Goal: Transaction & Acquisition: Purchase product/service

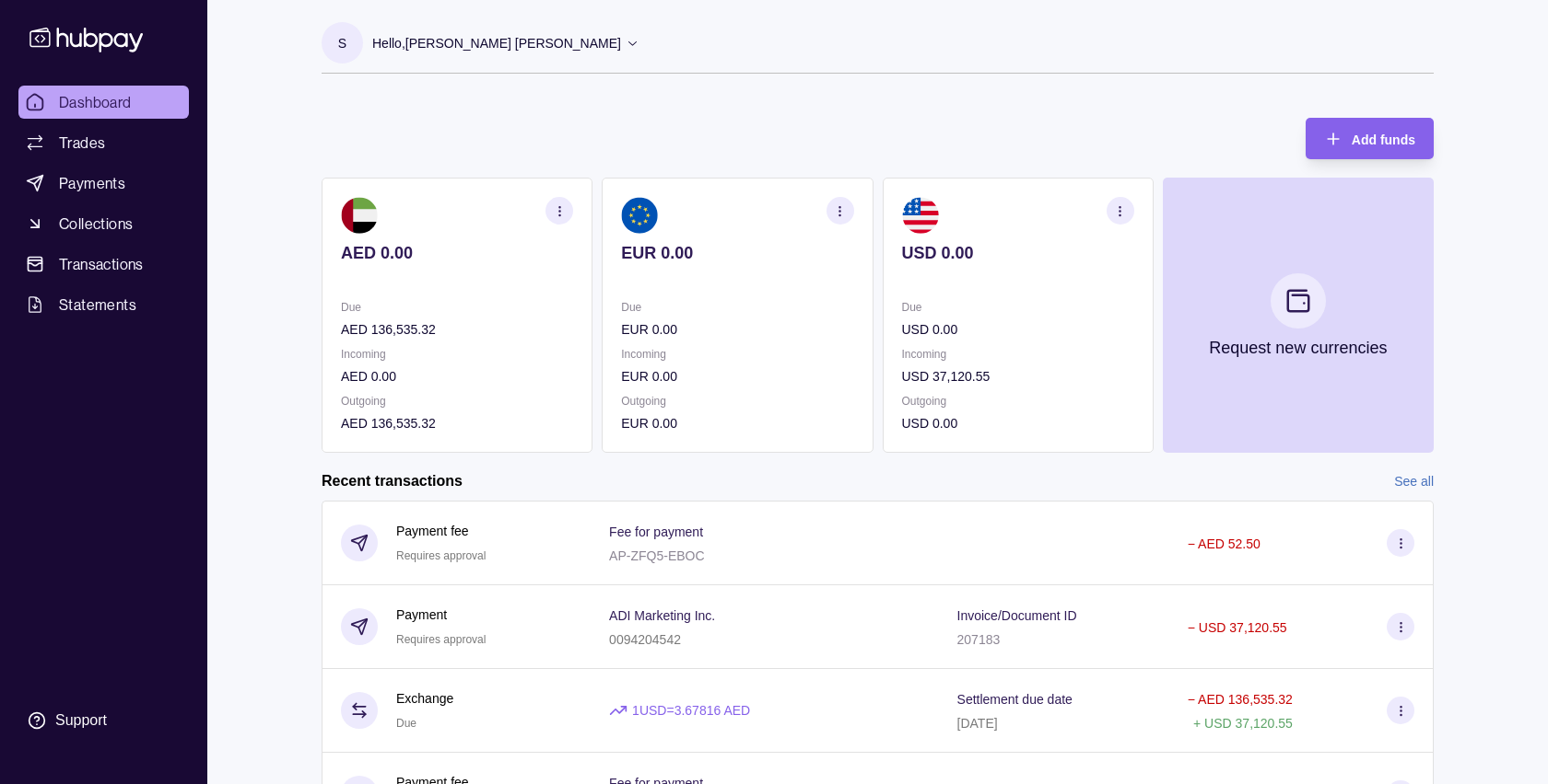
click at [558, 210] on icon "button" at bounding box center [560, 211] width 13 height 13
click at [423, 207] on link "View transactions" at bounding box center [422, 211] width 100 height 20
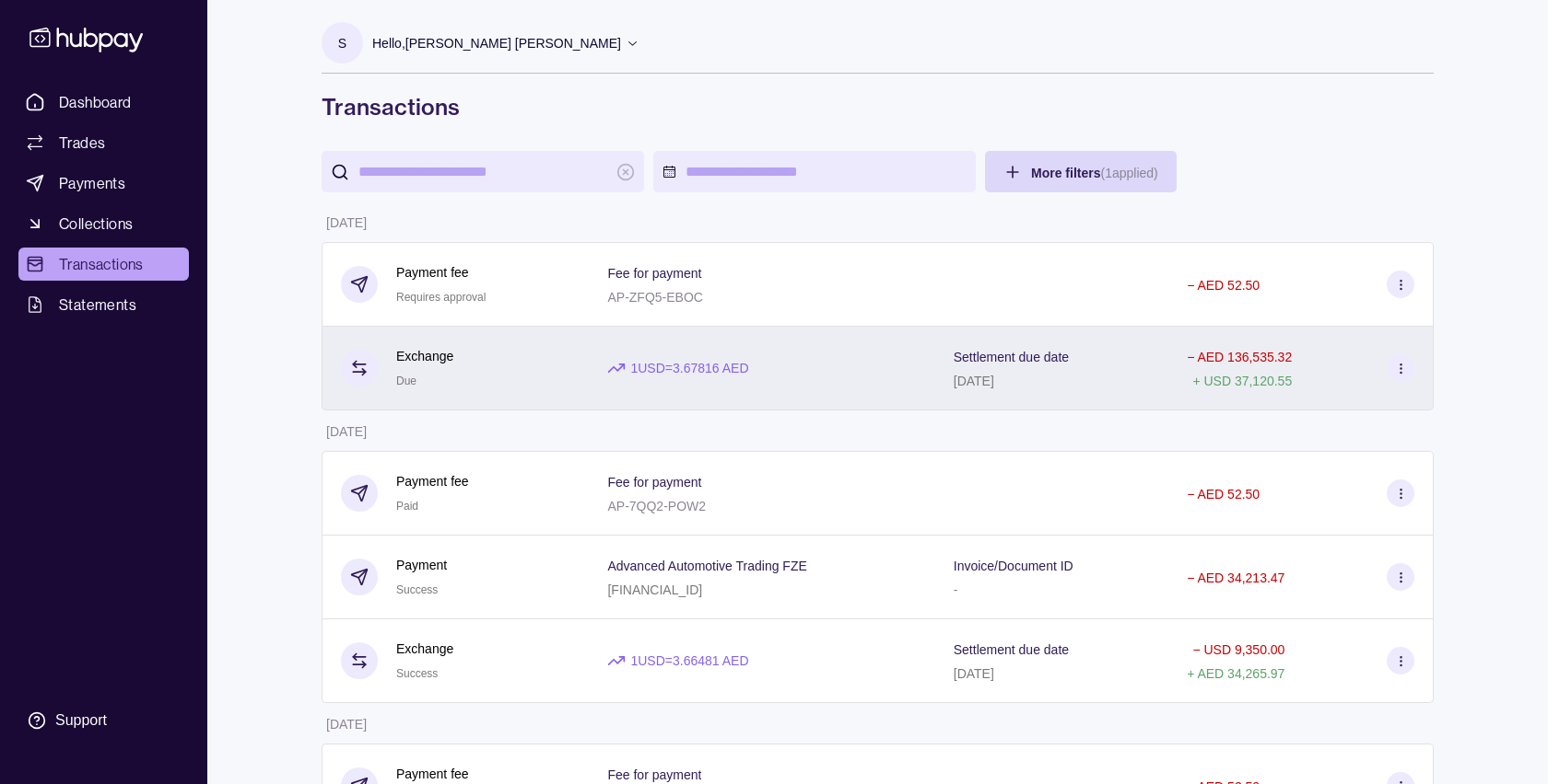
click at [1401, 372] on icon at bounding box center [1400, 369] width 13 height 13
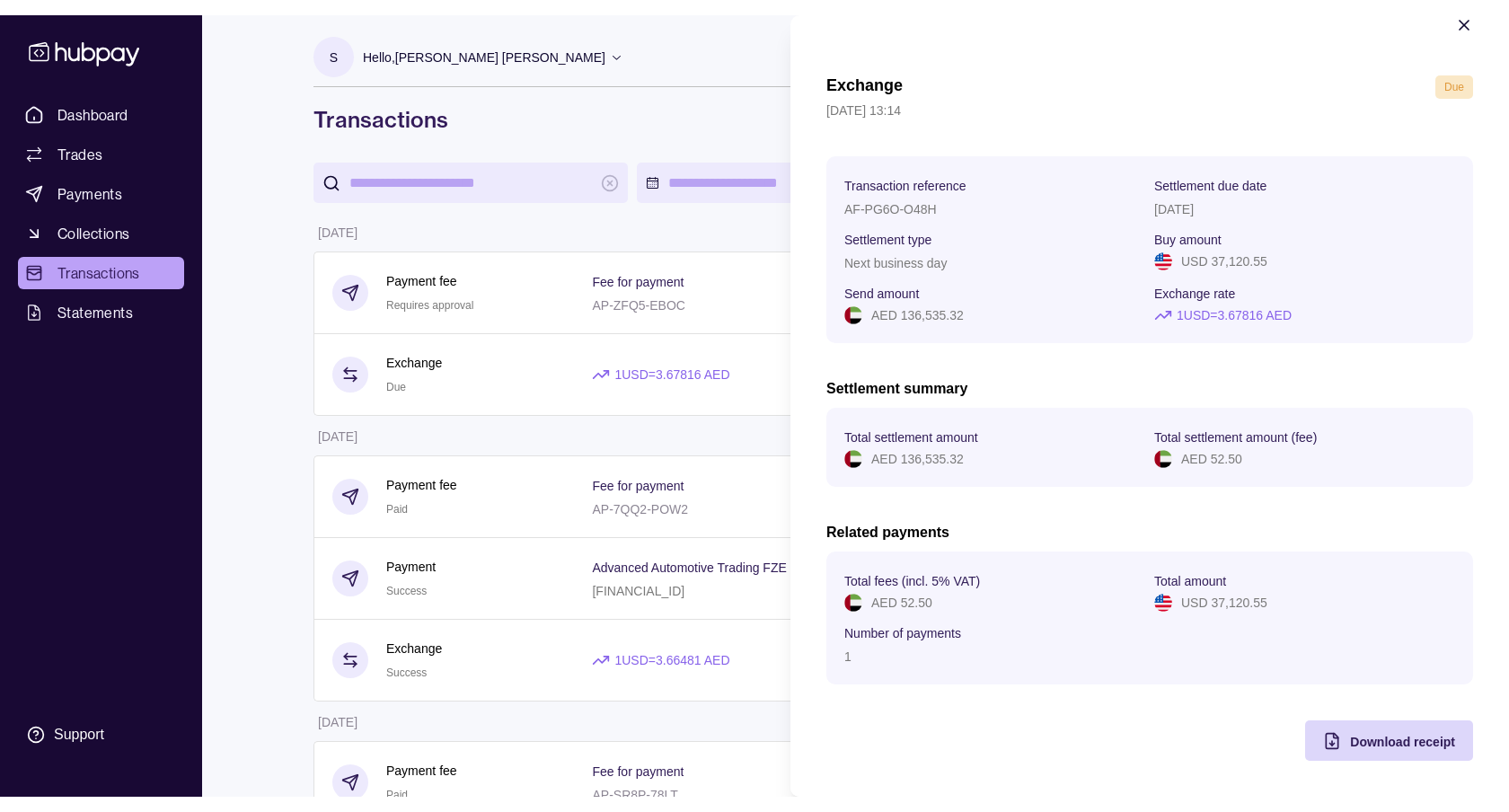
scroll to position [5, 0]
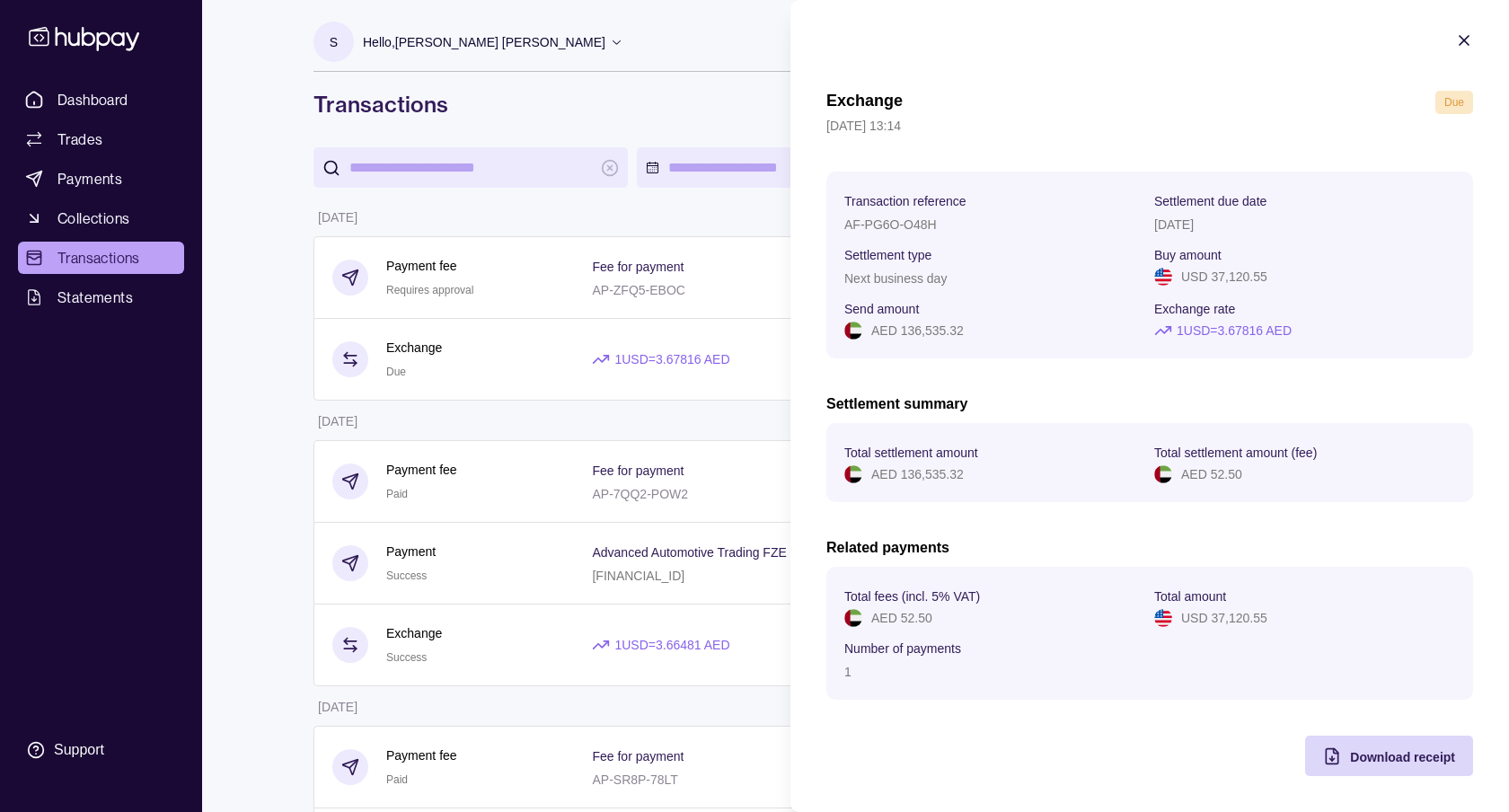
click at [1461, 36] on icon "button" at bounding box center [1464, 41] width 9 height 9
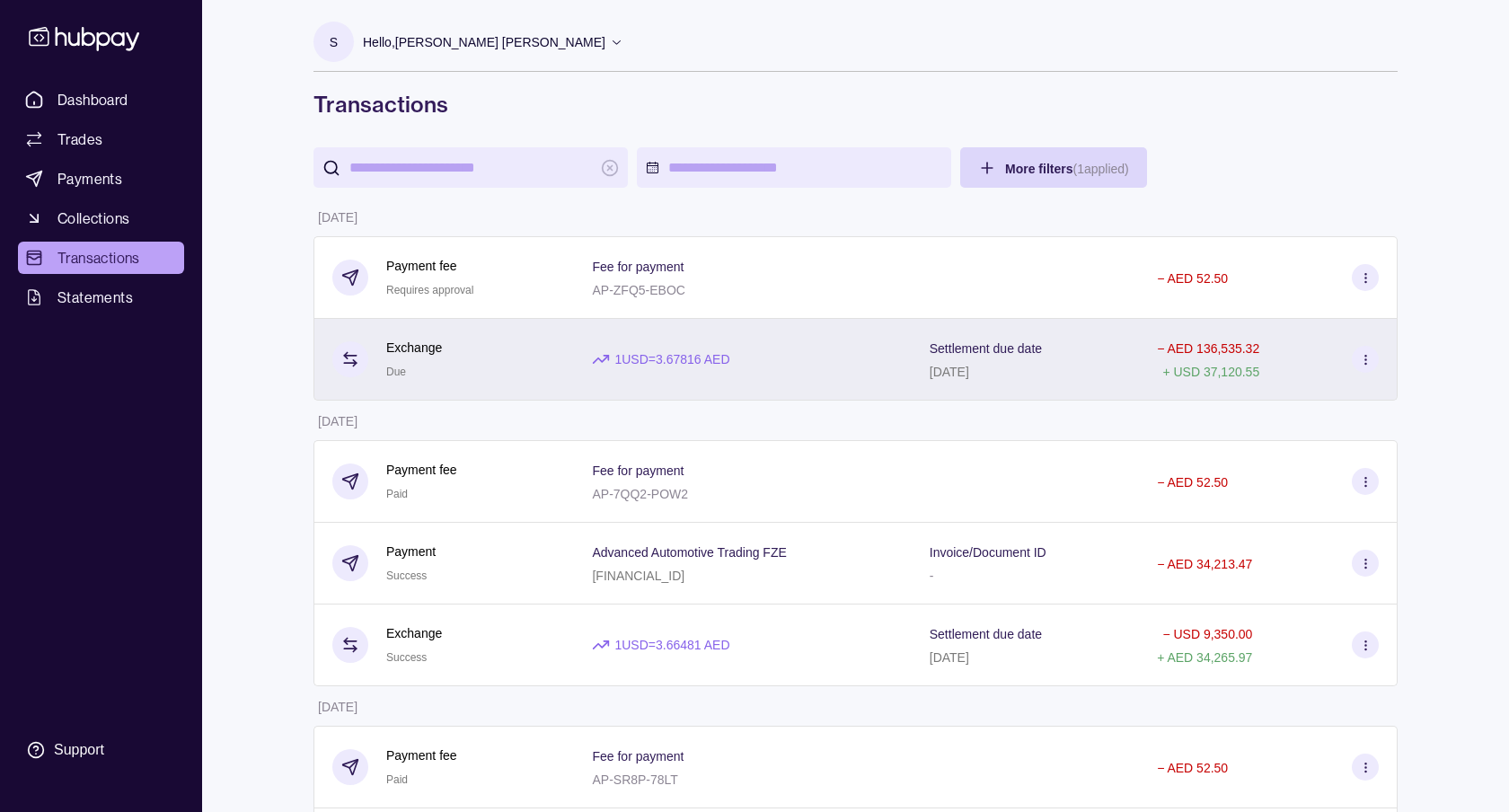
click at [512, 364] on div "Exchange Due" at bounding box center [444, 359] width 224 height 44
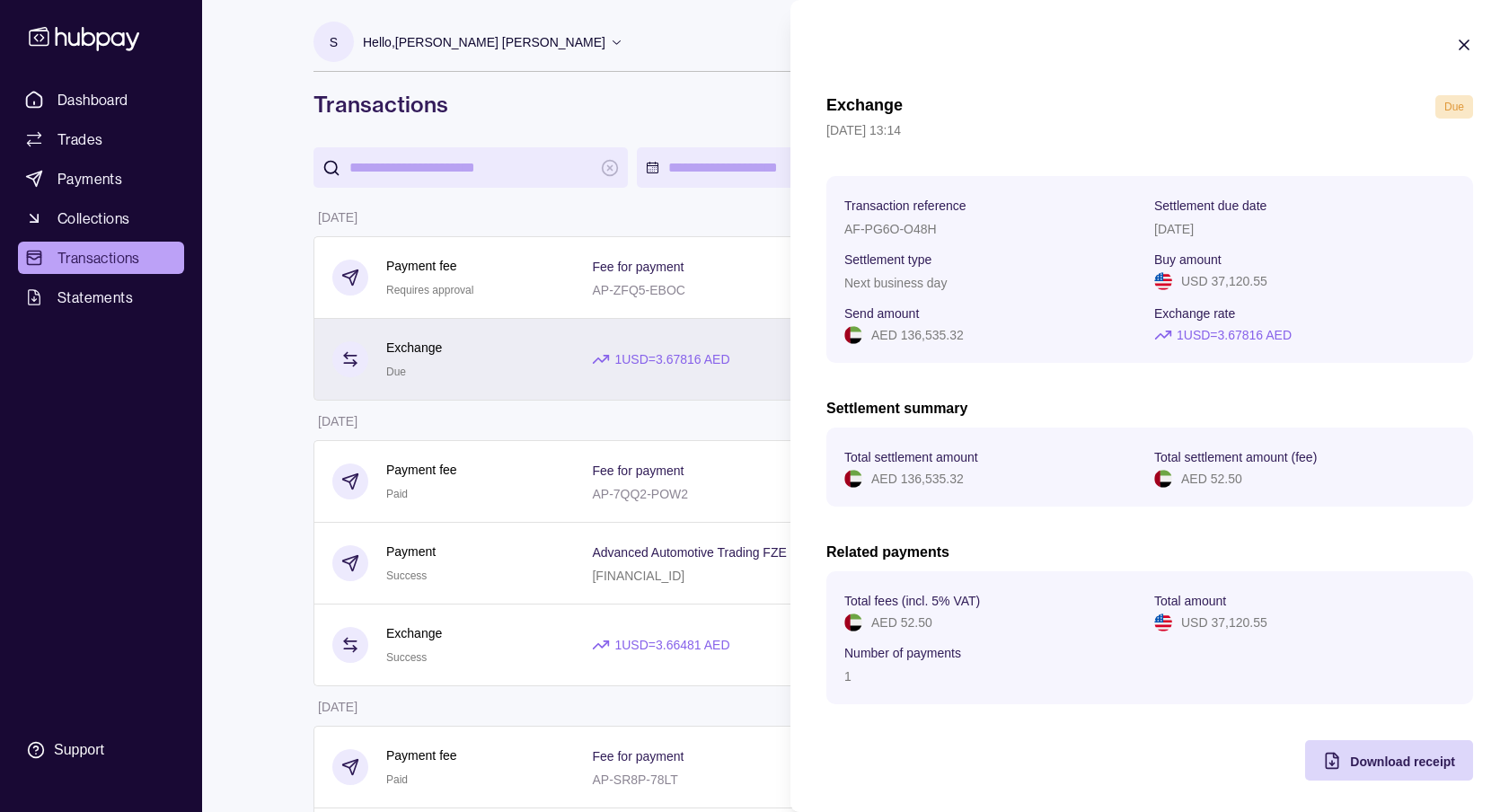
click at [512, 364] on html "Dashboard Trades Payments Collections Transactions Statements Support S Hello, …" at bounding box center [754, 504] width 1509 height 1007
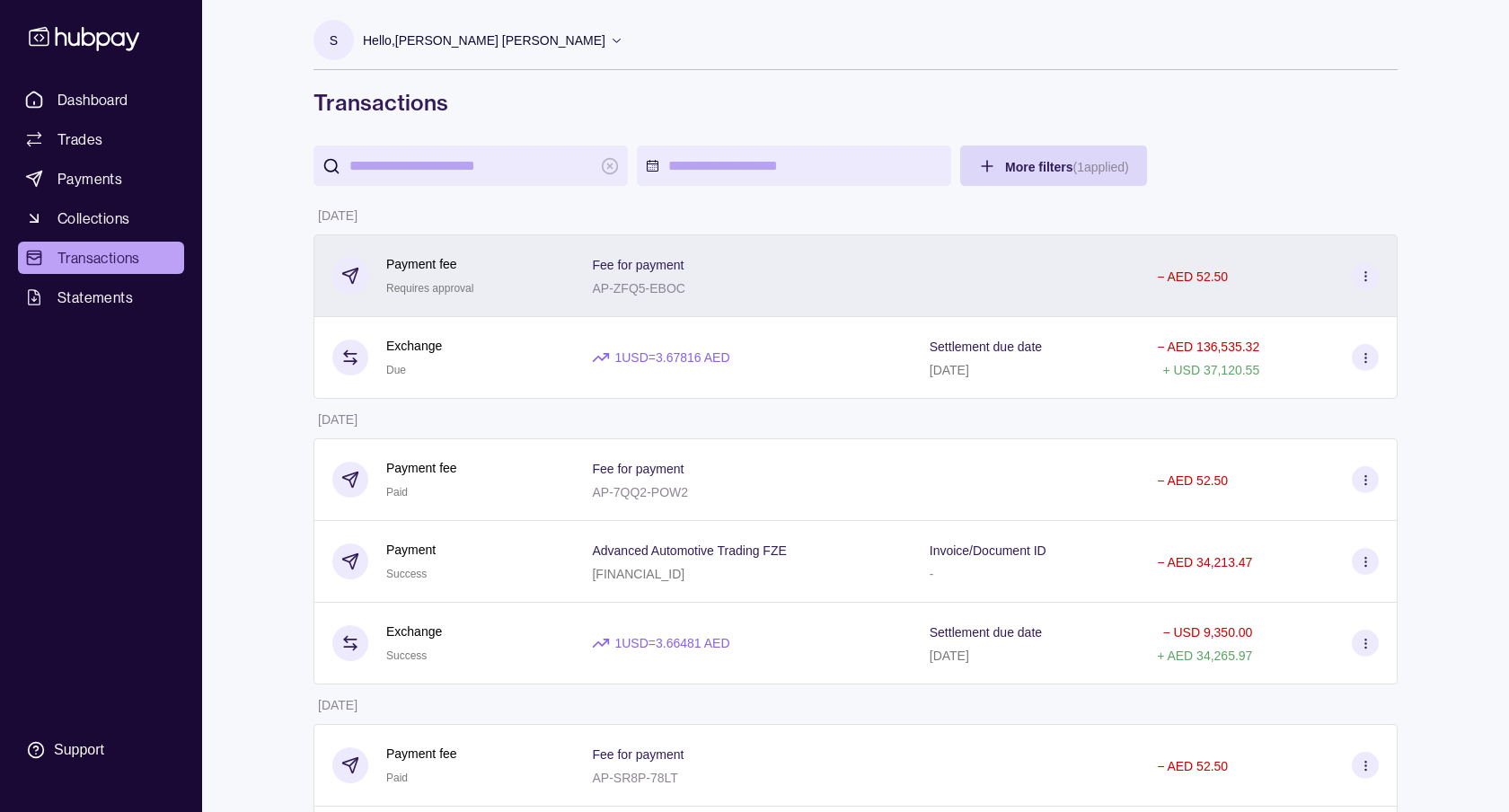
scroll to position [0, 0]
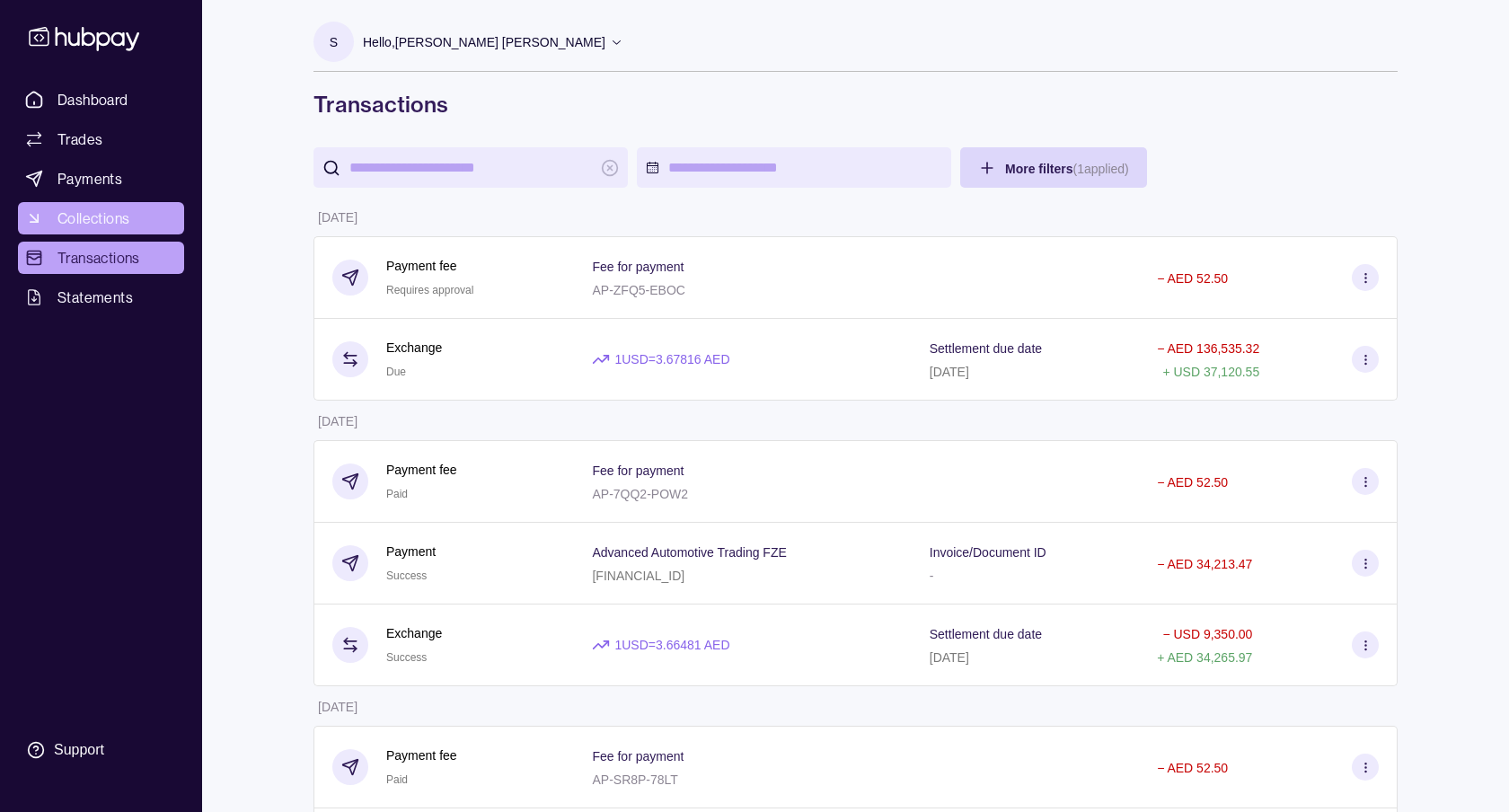
click at [112, 223] on span "Collections" at bounding box center [93, 217] width 72 height 21
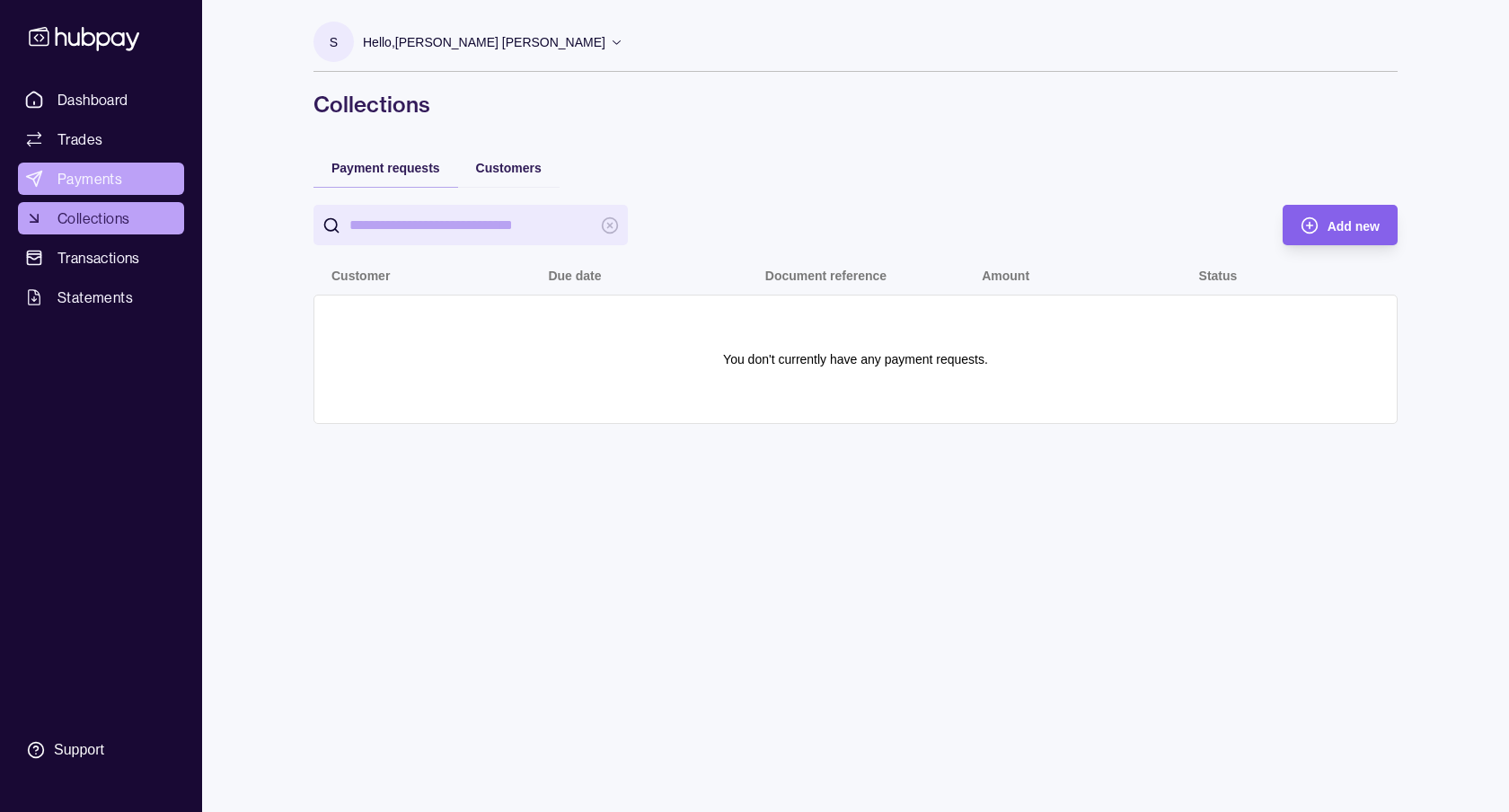
click at [92, 178] on span "Payments" at bounding box center [90, 178] width 65 height 21
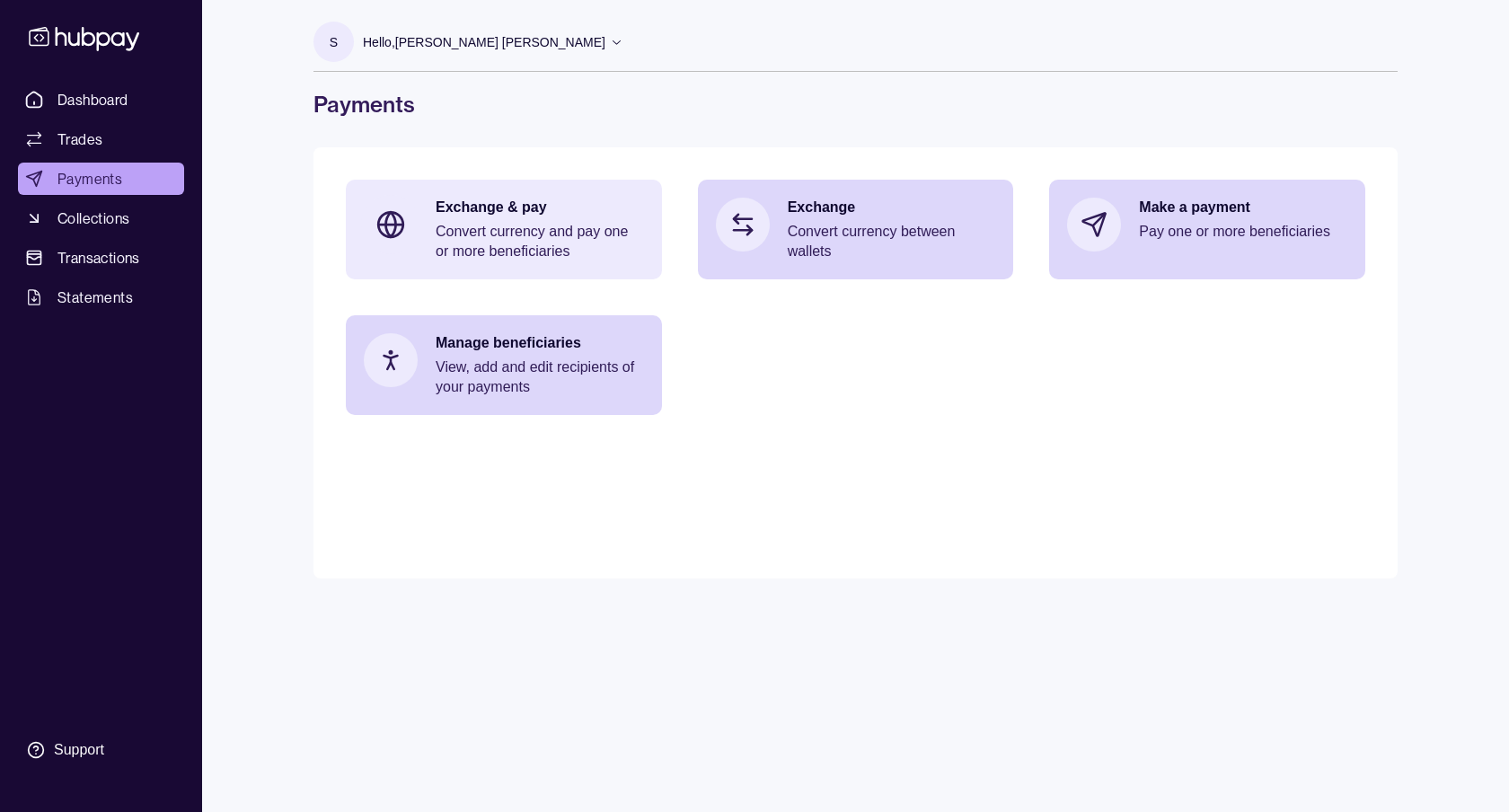
click at [545, 247] on p "Convert currency and pay one or more beneficiaries" at bounding box center [540, 242] width 208 height 40
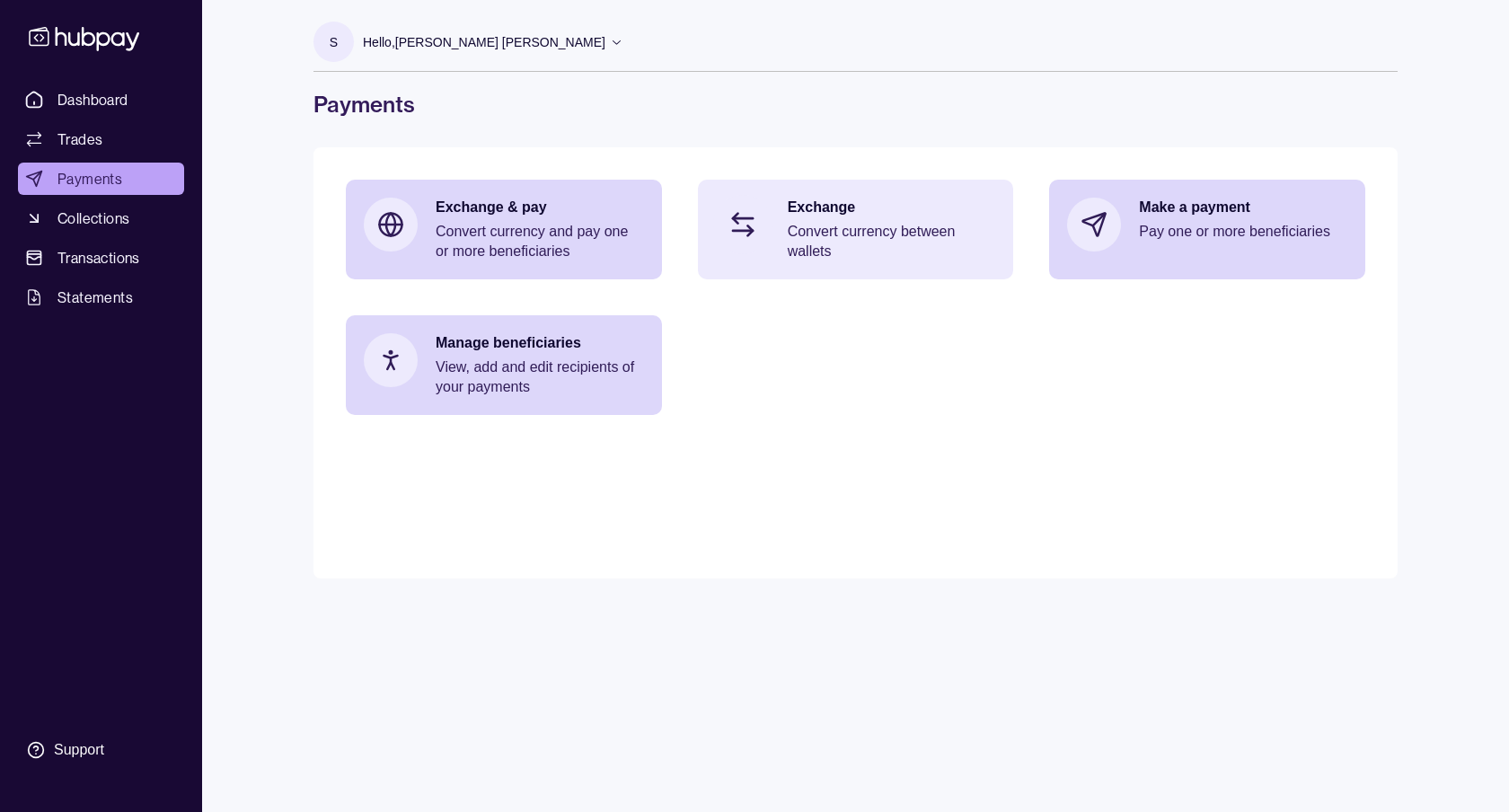
click at [820, 226] on p "Convert currency between wallets" at bounding box center [892, 242] width 208 height 40
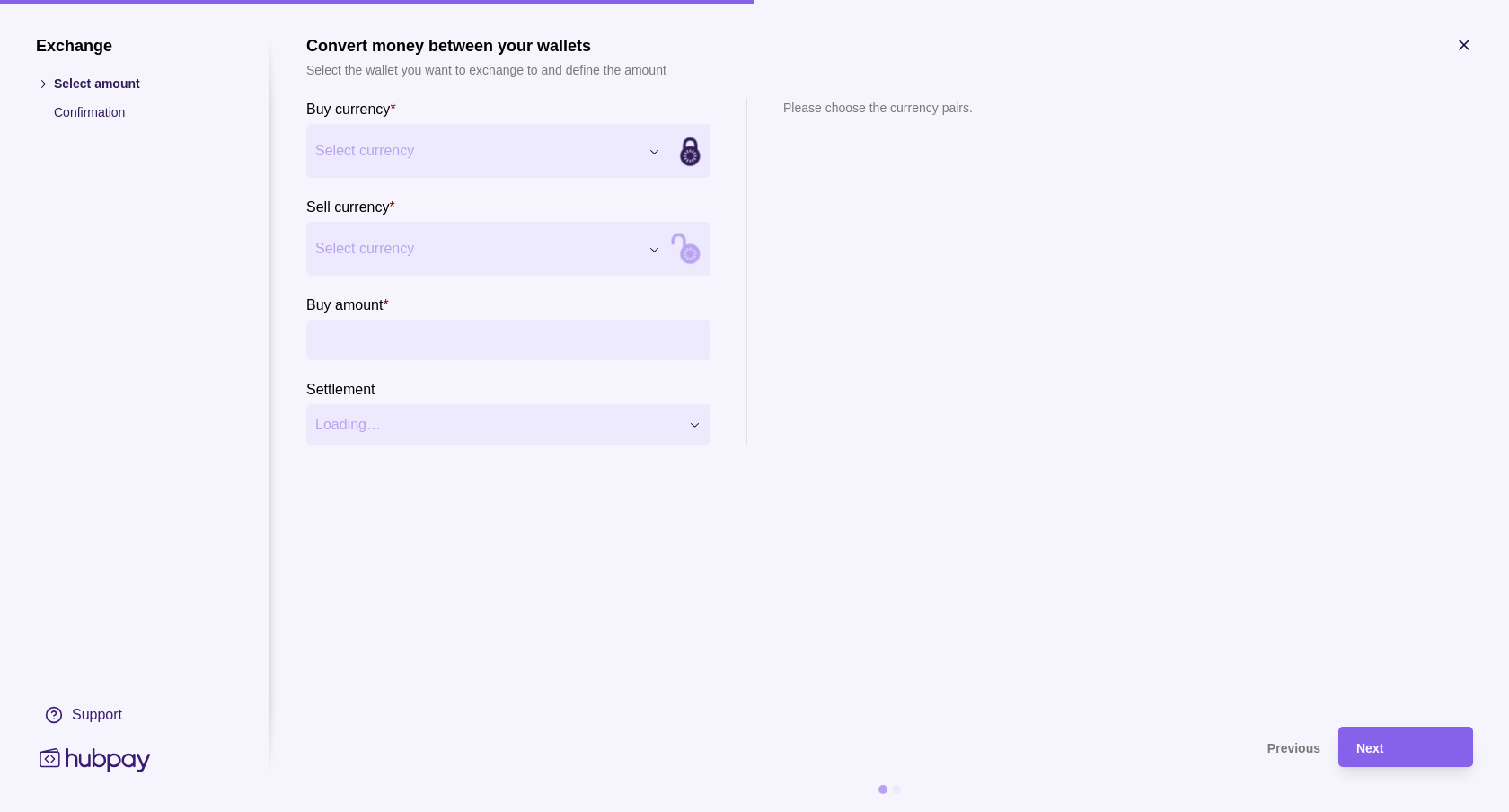
click at [71, 120] on p "Confirmation" at bounding box center [143, 111] width 179 height 20
click at [64, 111] on p "Confirmation" at bounding box center [143, 111] width 179 height 20
click at [44, 85] on icon at bounding box center [43, 84] width 13 height 13
click at [42, 84] on icon at bounding box center [43, 84] width 13 height 13
click at [1460, 44] on icon "button" at bounding box center [1463, 45] width 18 height 18
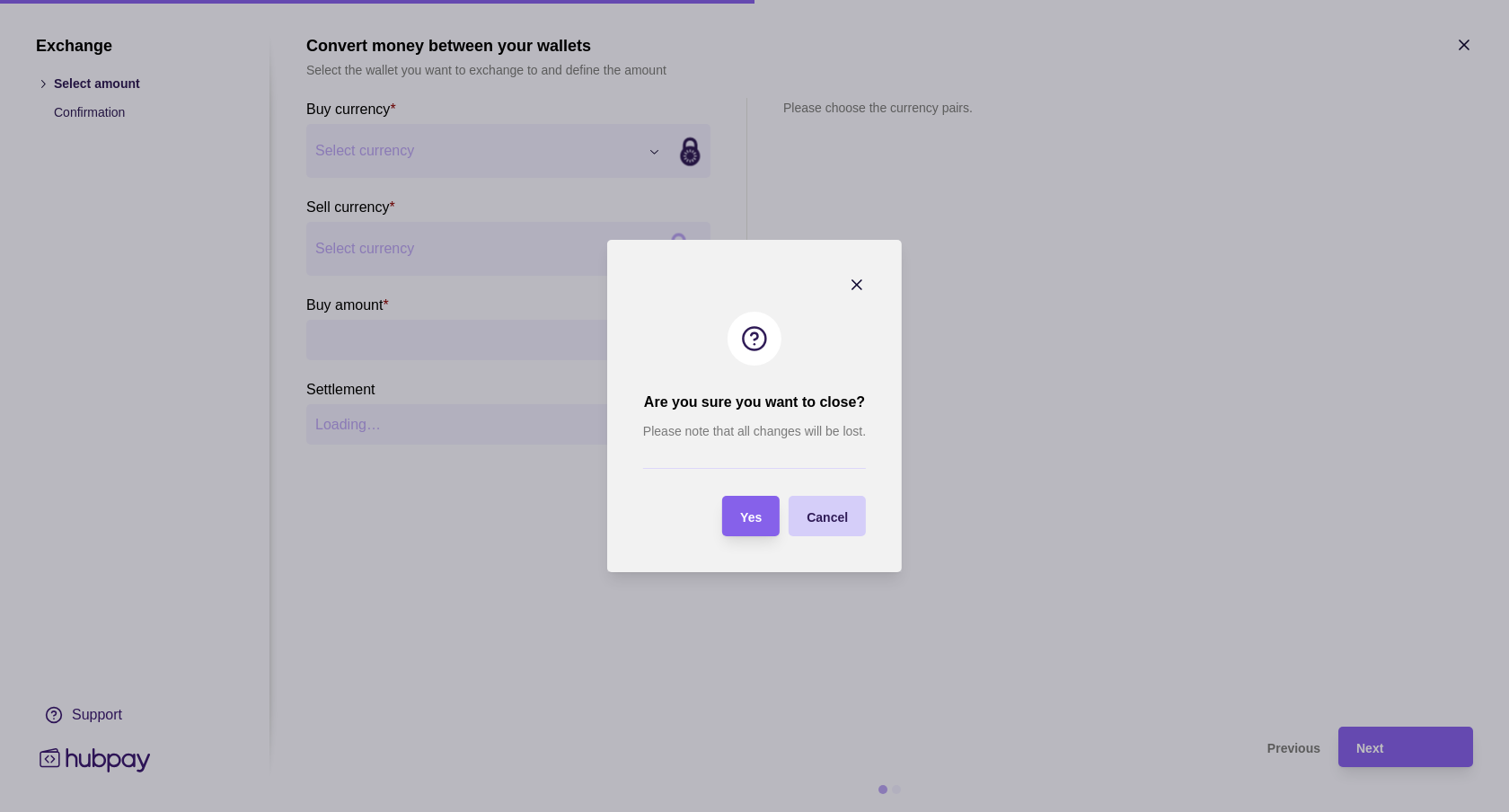
click at [827, 513] on span "Cancel" at bounding box center [827, 517] width 41 height 14
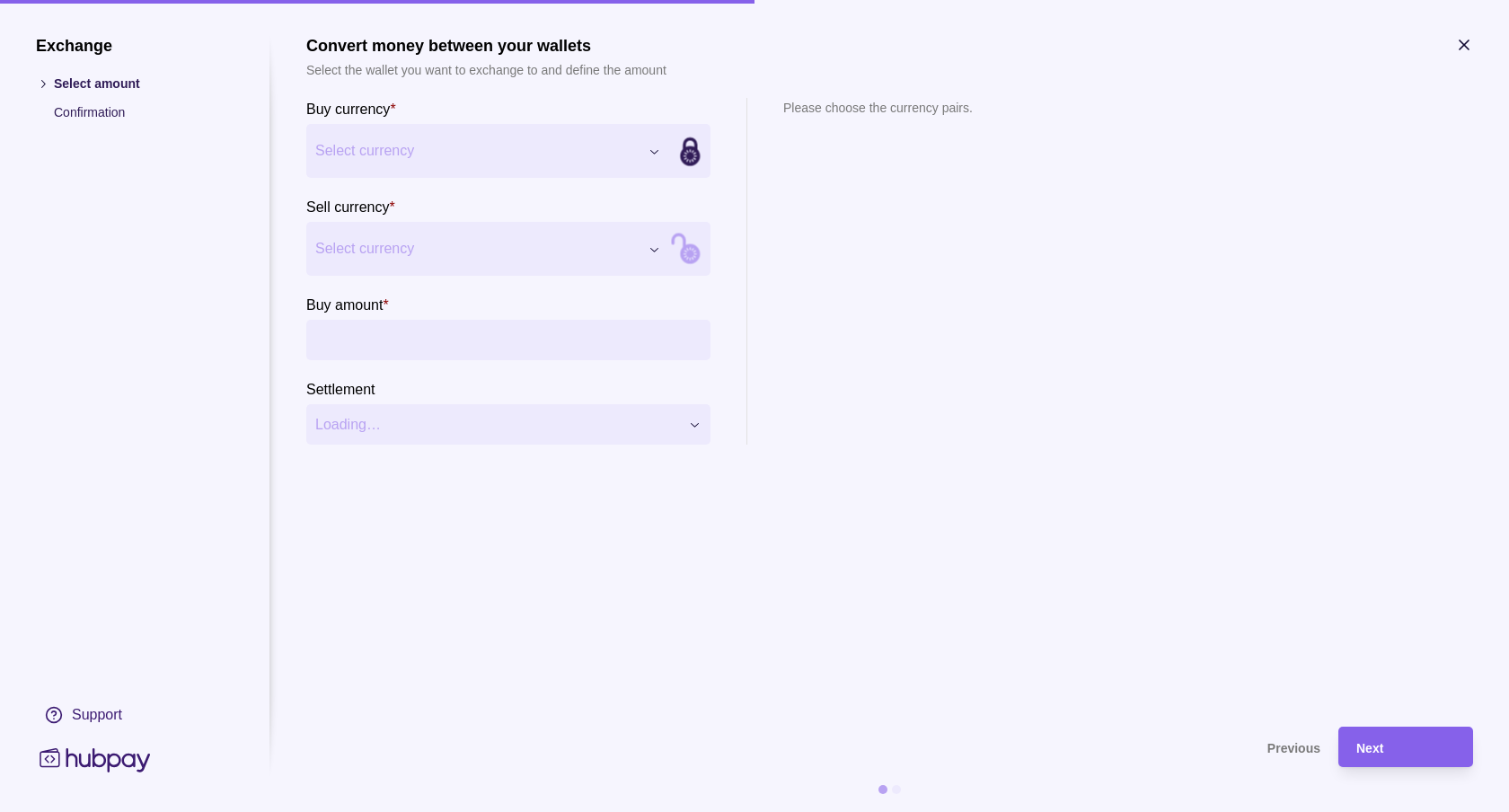
click at [1461, 48] on icon "button" at bounding box center [1463, 45] width 18 height 18
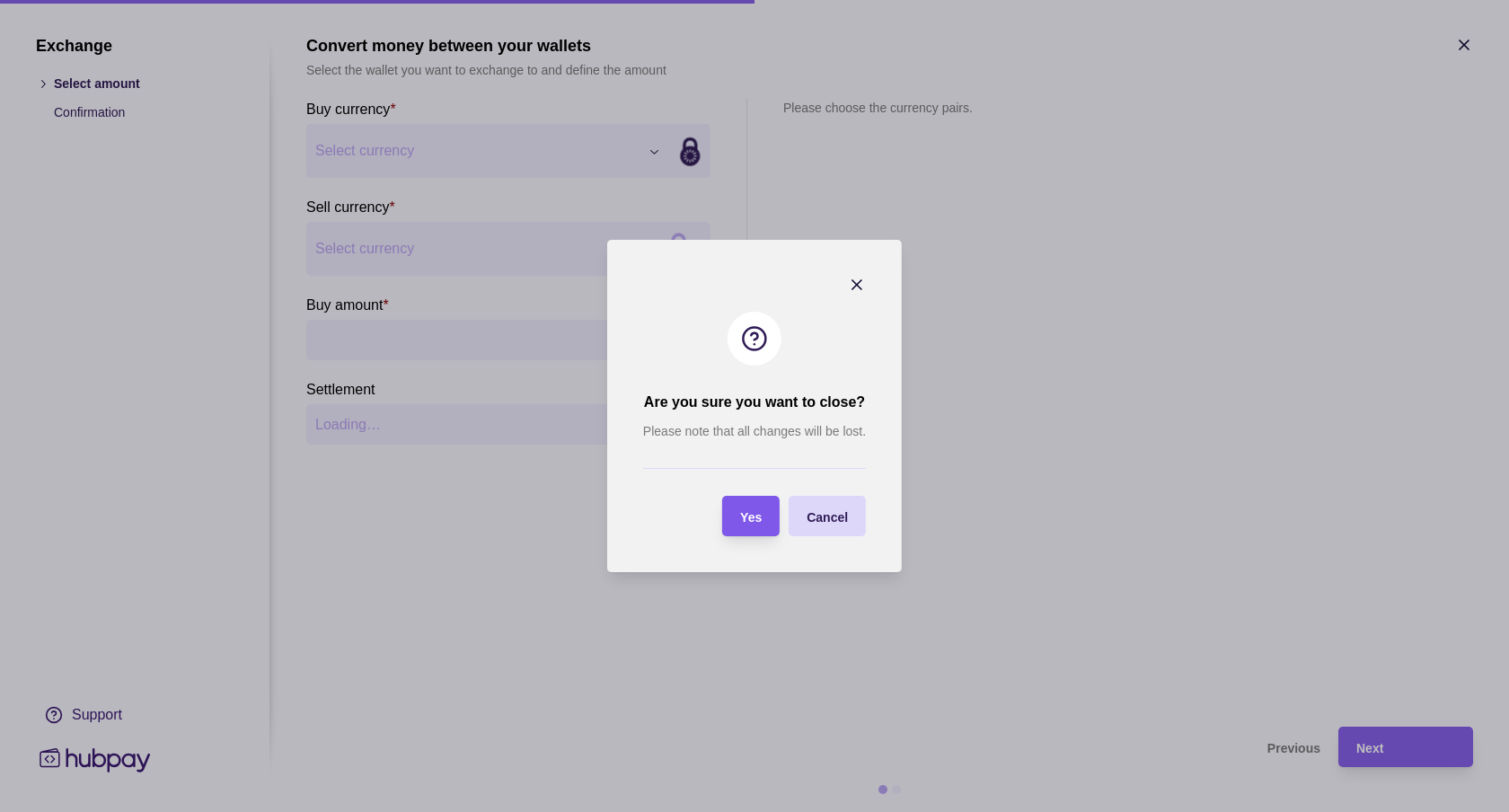
click at [732, 528] on div "Yes" at bounding box center [737, 516] width 48 height 40
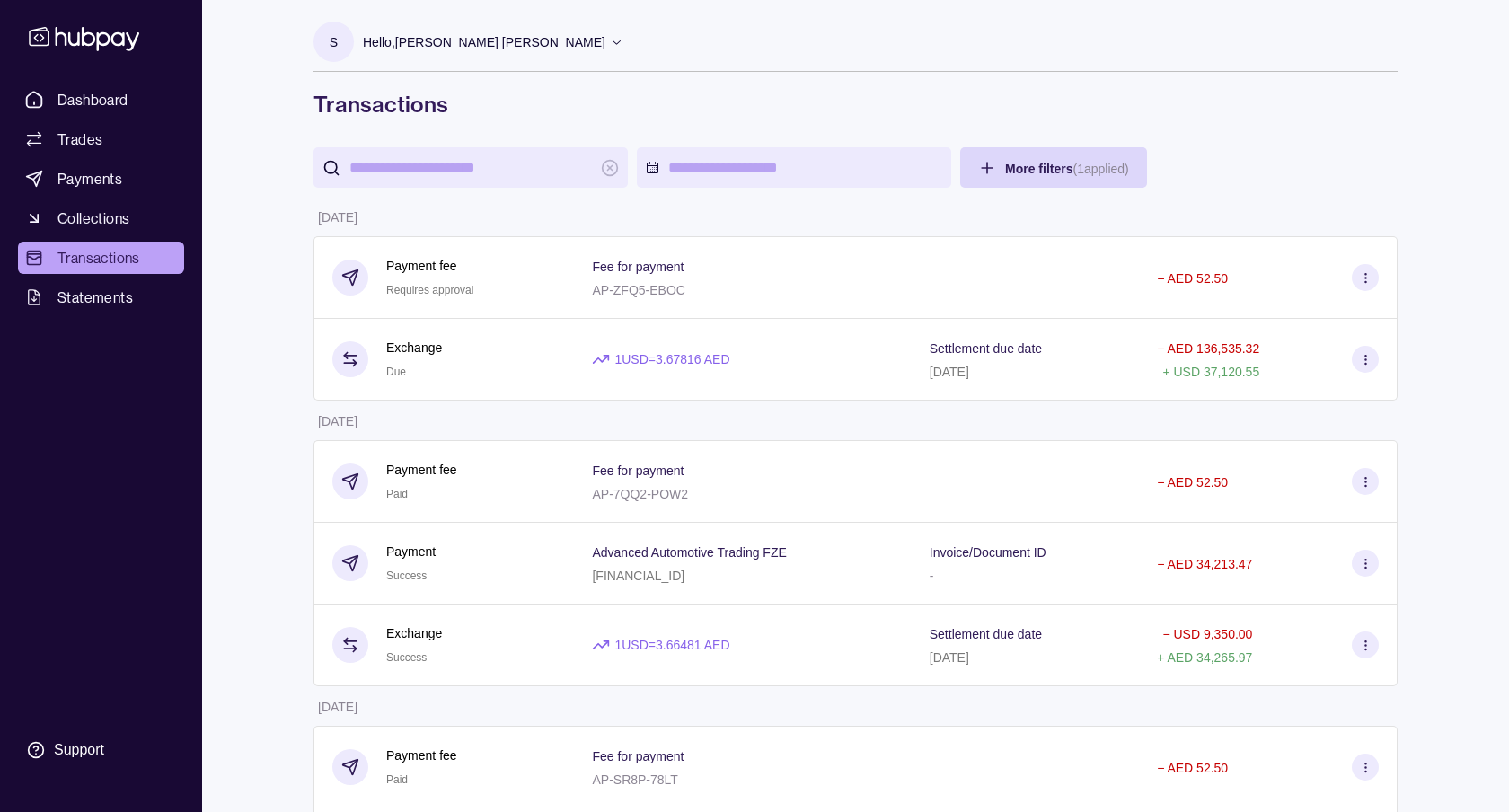
click at [512, 44] on p "Hello, [PERSON_NAME] [PERSON_NAME]" at bounding box center [483, 42] width 243 height 20
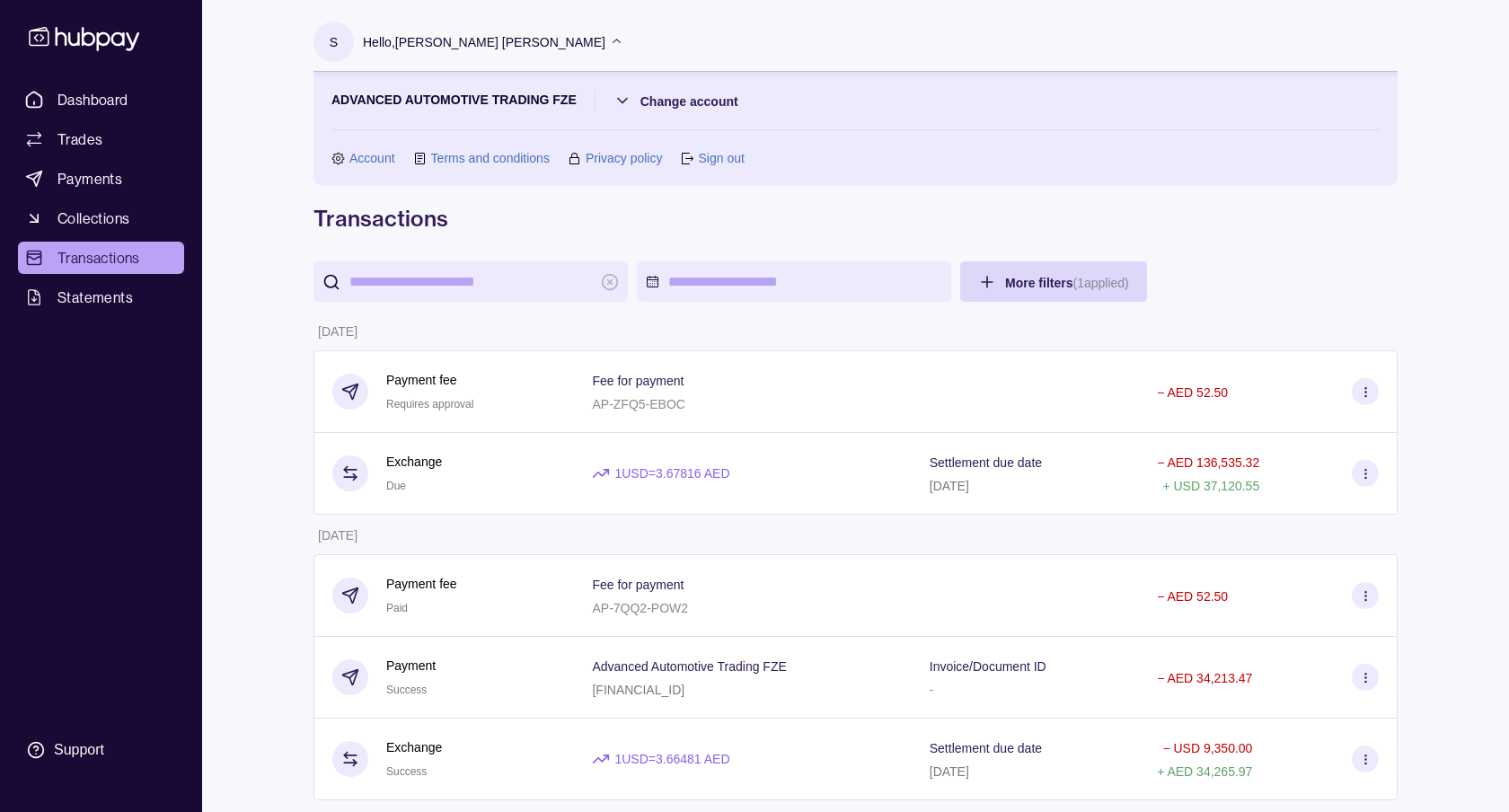
click at [387, 160] on link "Account" at bounding box center [372, 157] width 46 height 20
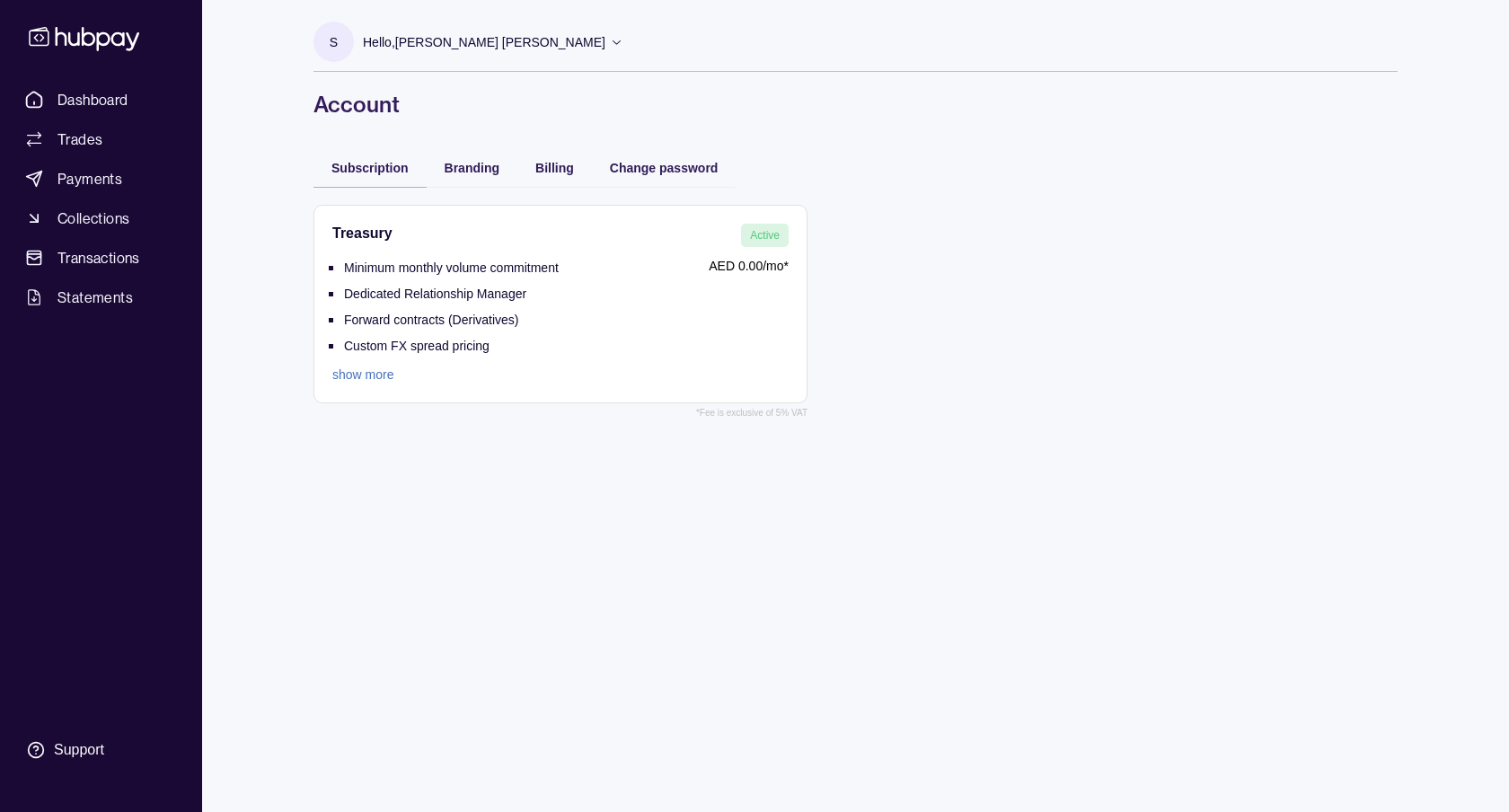
click at [371, 373] on link "show more" at bounding box center [446, 373] width 227 height 20
click at [102, 107] on span "Dashboard" at bounding box center [93, 99] width 71 height 21
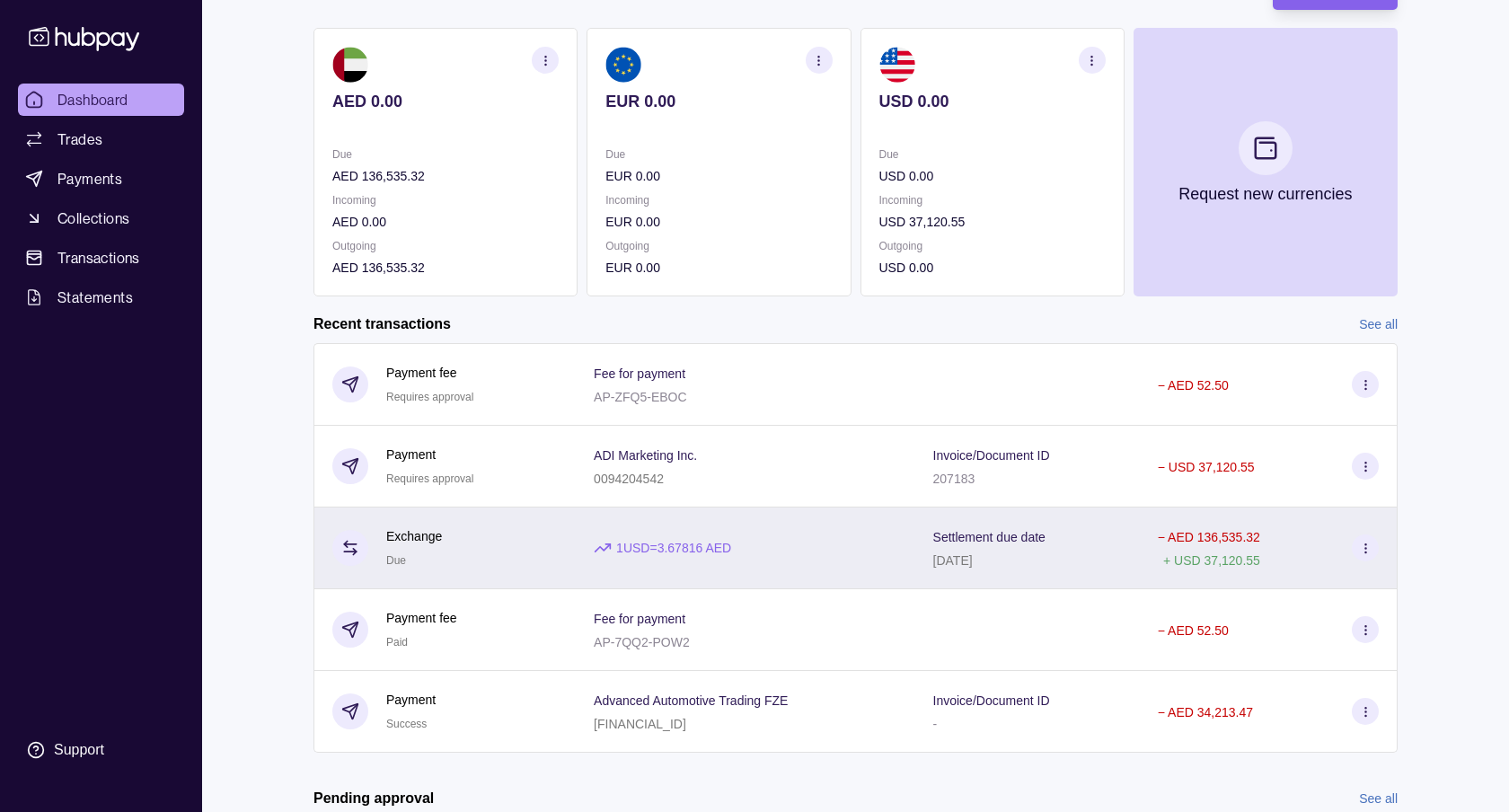
scroll to position [291, 0]
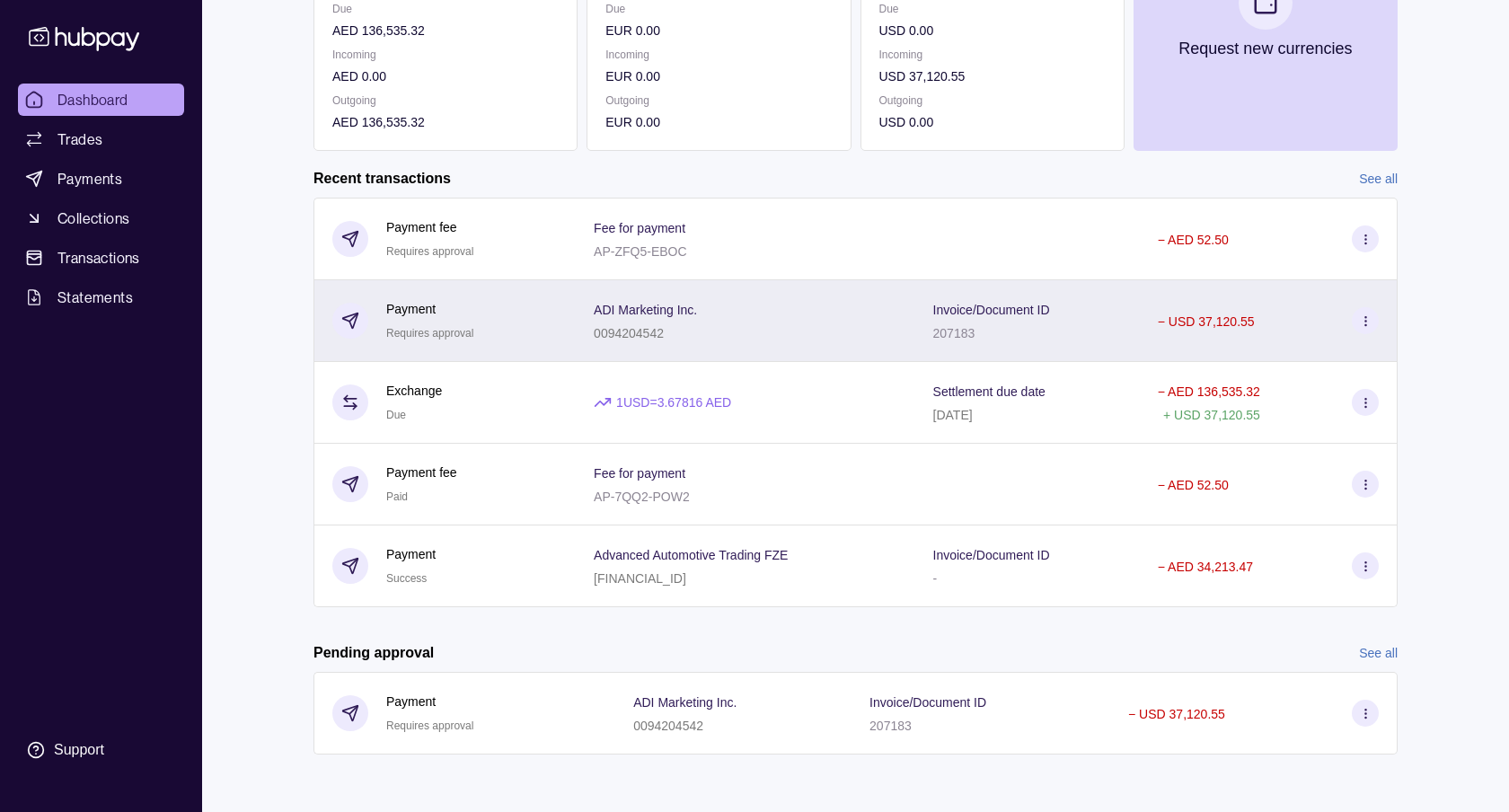
click at [1364, 314] on icon at bounding box center [1365, 321] width 13 height 13
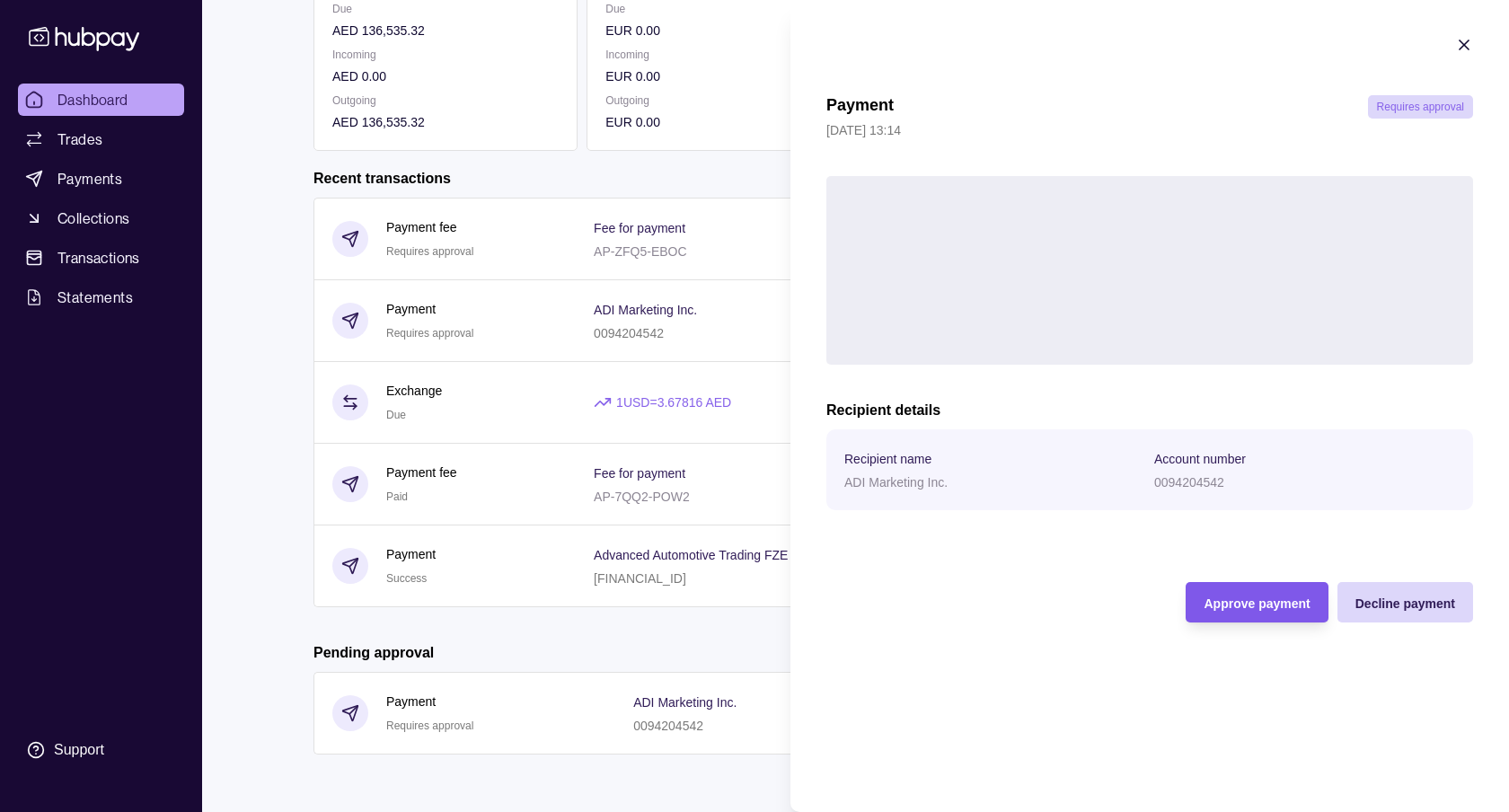
click at [1271, 604] on span "Approve payment" at bounding box center [1256, 603] width 106 height 14
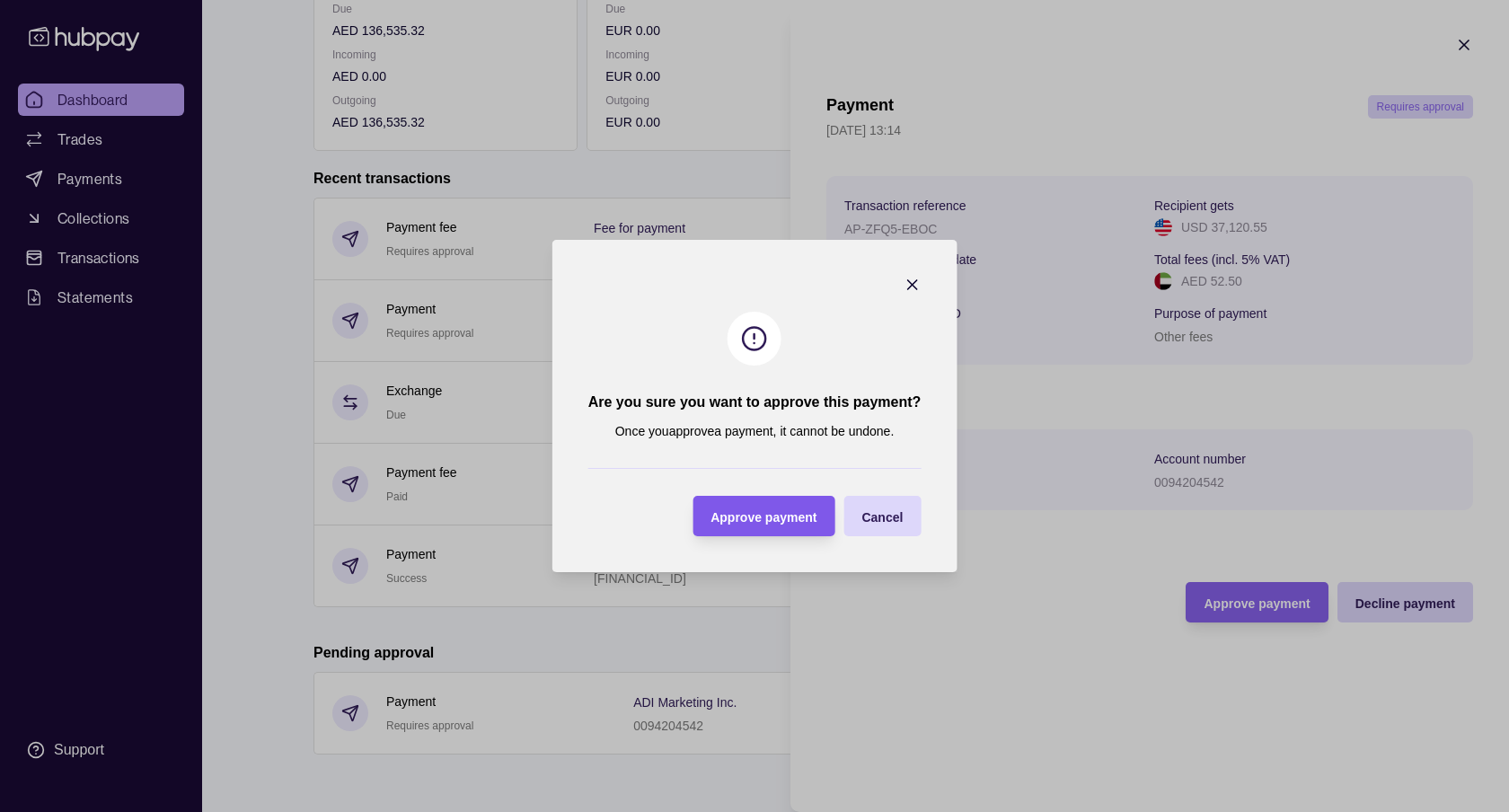
click at [766, 505] on div "Approve payment" at bounding box center [764, 516] width 106 height 21
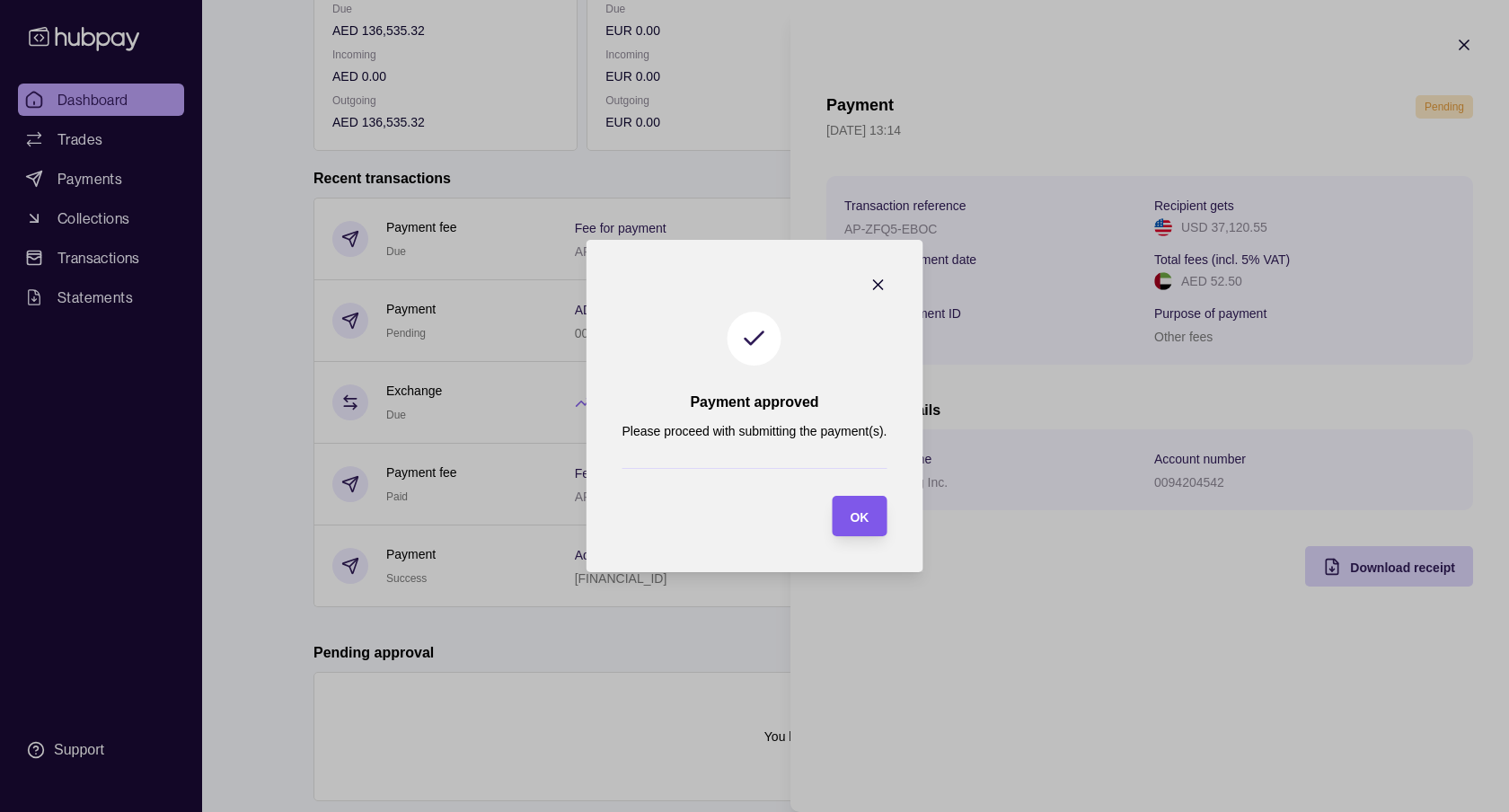
click at [862, 525] on div "OK" at bounding box center [859, 516] width 19 height 21
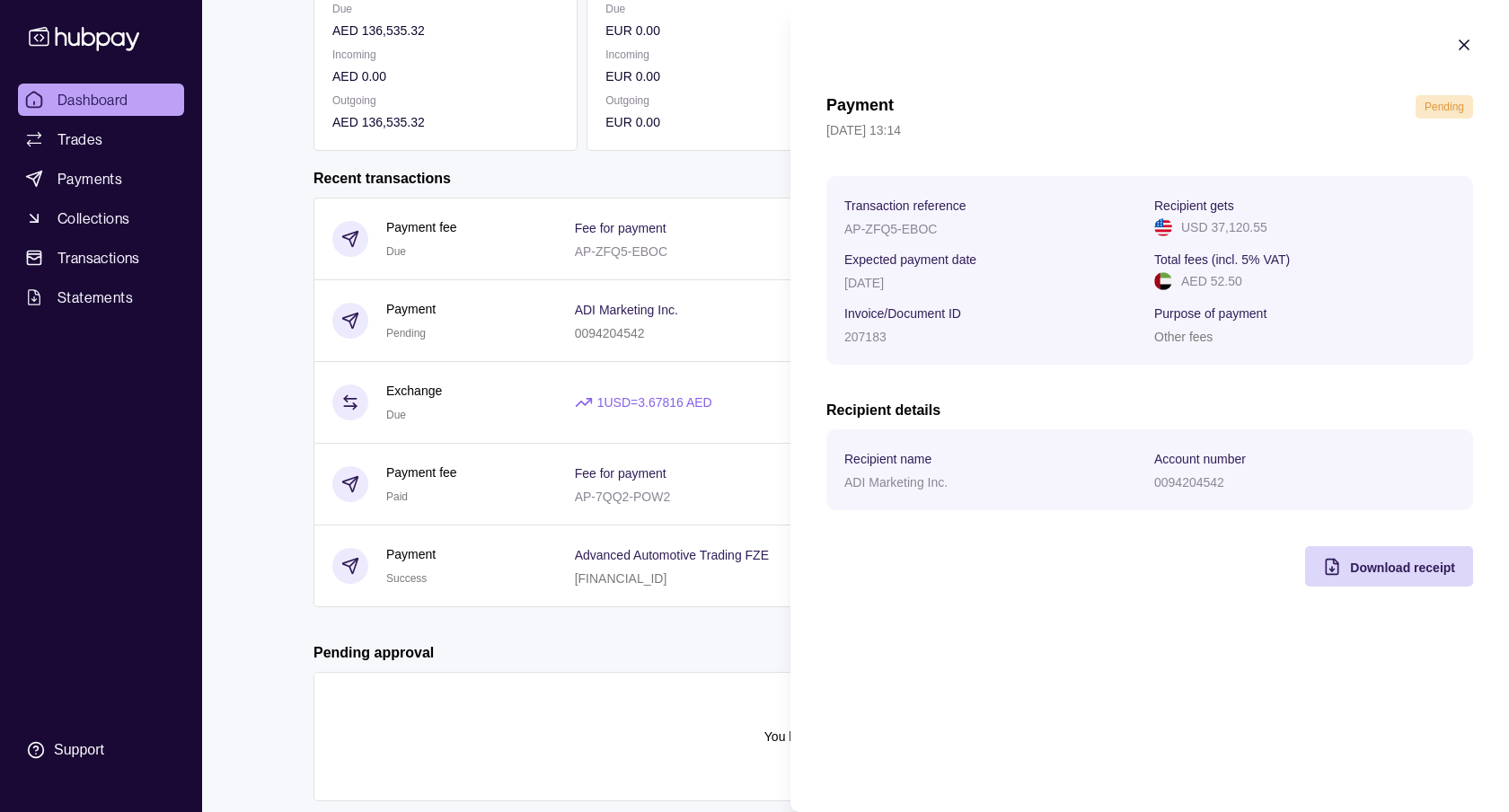
click at [1462, 45] on icon "button" at bounding box center [1463, 45] width 18 height 18
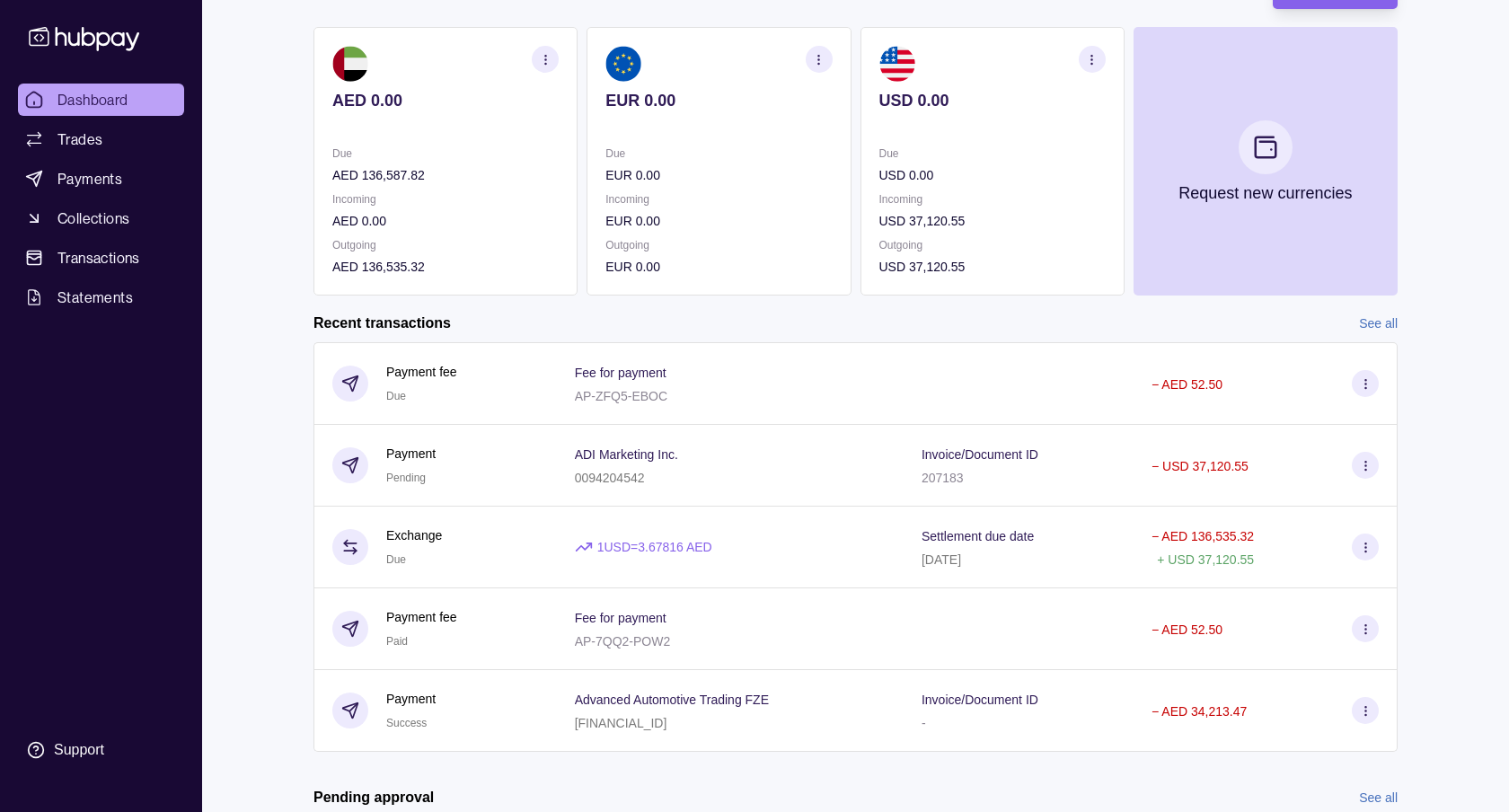
scroll to position [136, 0]
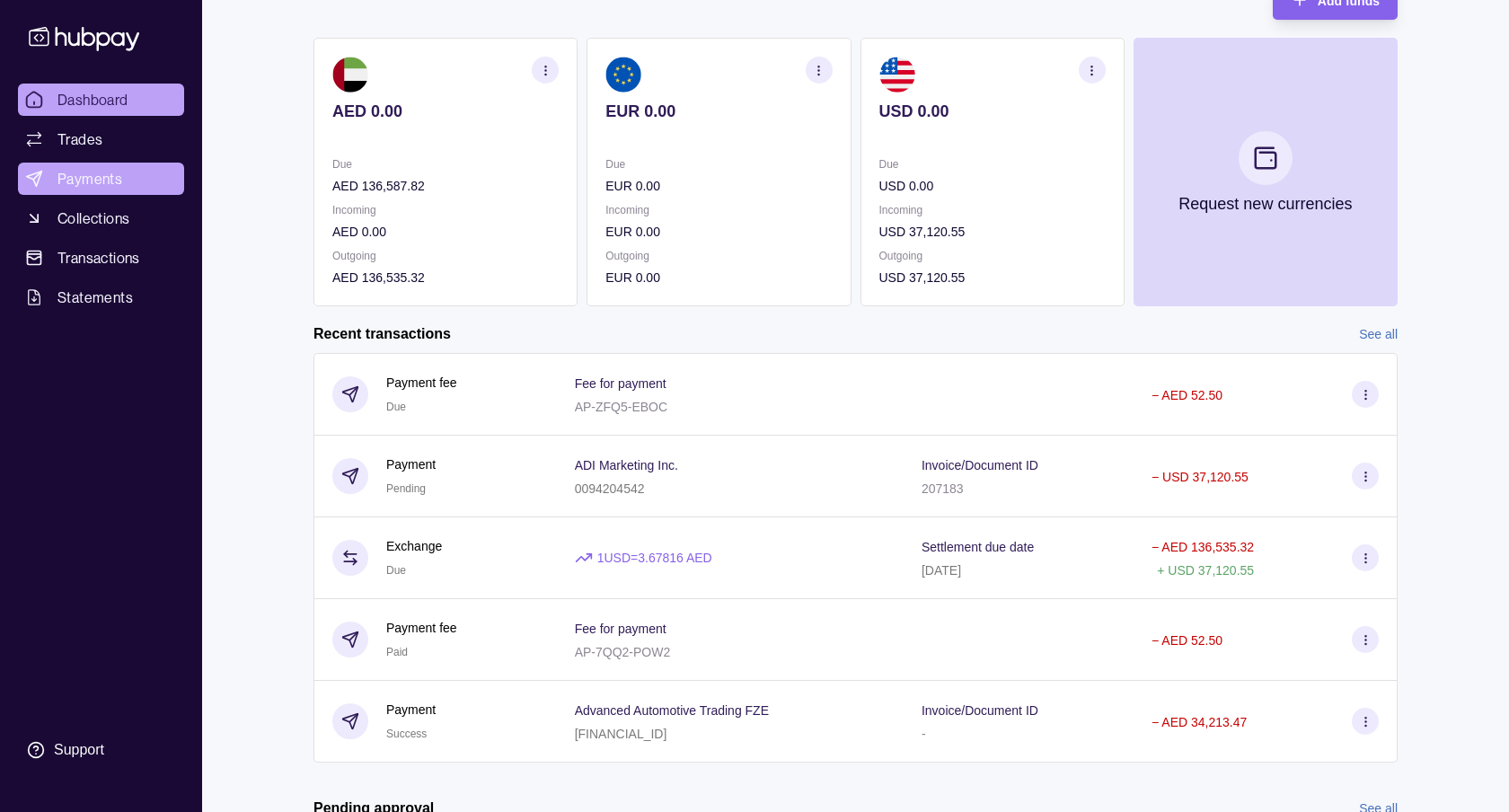
click at [122, 188] on link "Payments" at bounding box center [100, 178] width 166 height 33
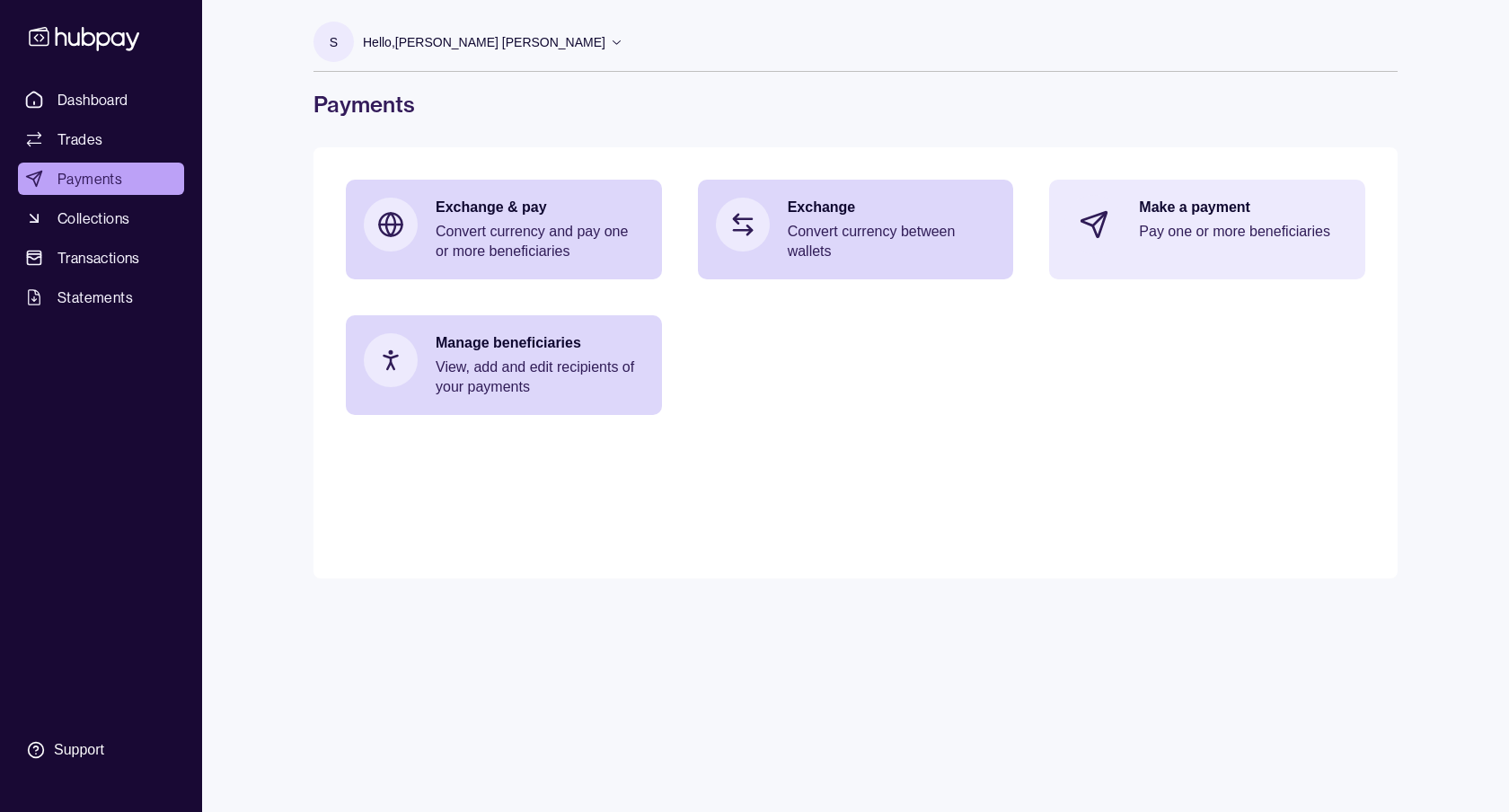
click at [1161, 217] on div "Make a payment Pay one or more beneficiaries" at bounding box center [1243, 225] width 208 height 54
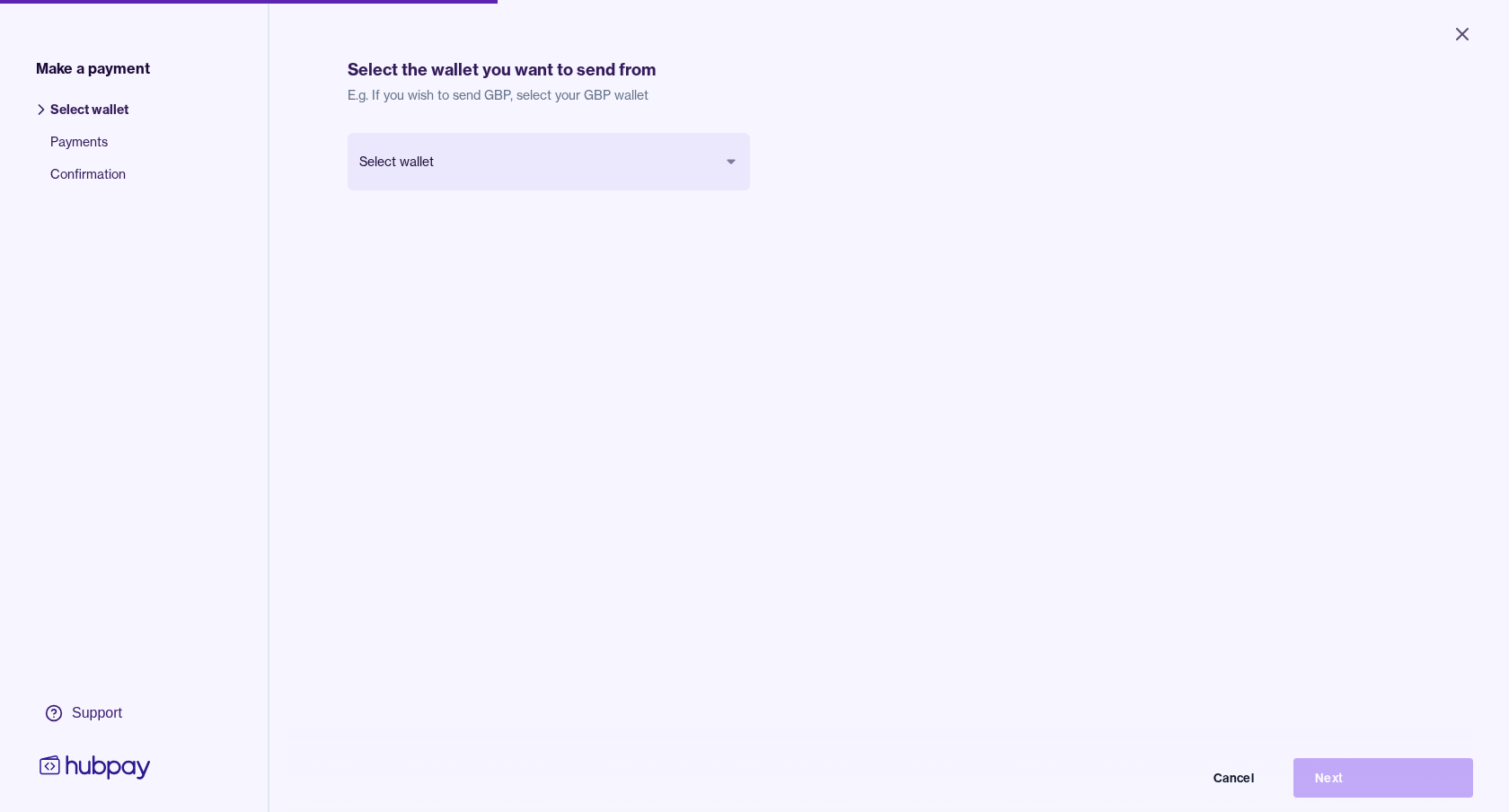
click at [729, 154] on body "Close Make a payment Select wallet Payments Confirmation Support Select the wal…" at bounding box center [754, 406] width 1509 height 812
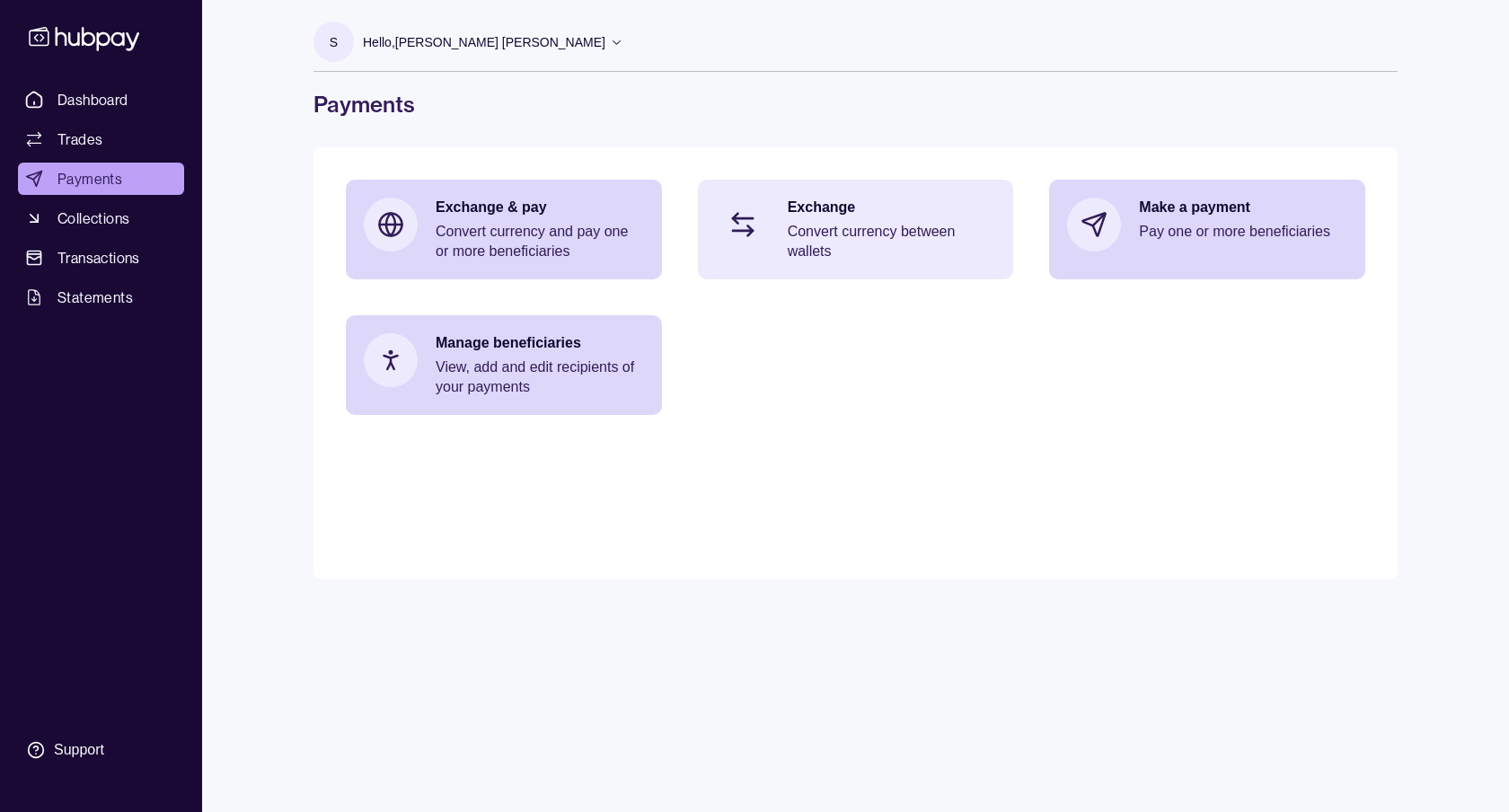
click at [776, 244] on div "Exchange Convert currency between wallets" at bounding box center [856, 229] width 316 height 99
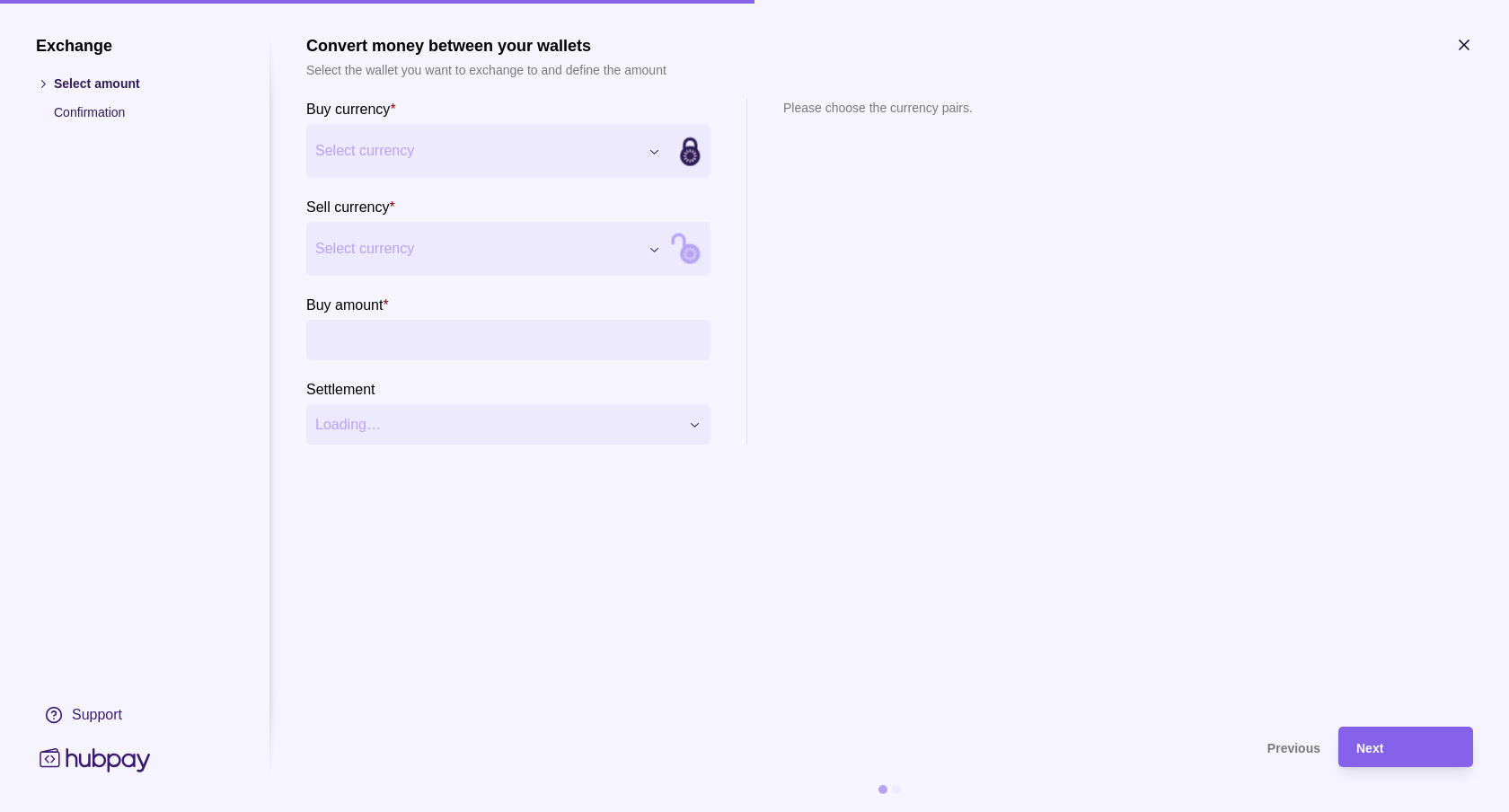
click at [518, 765] on div "Exchange Select amount Confirmation Support Convert money between your wallets …" at bounding box center [754, 812] width 1509 height 0
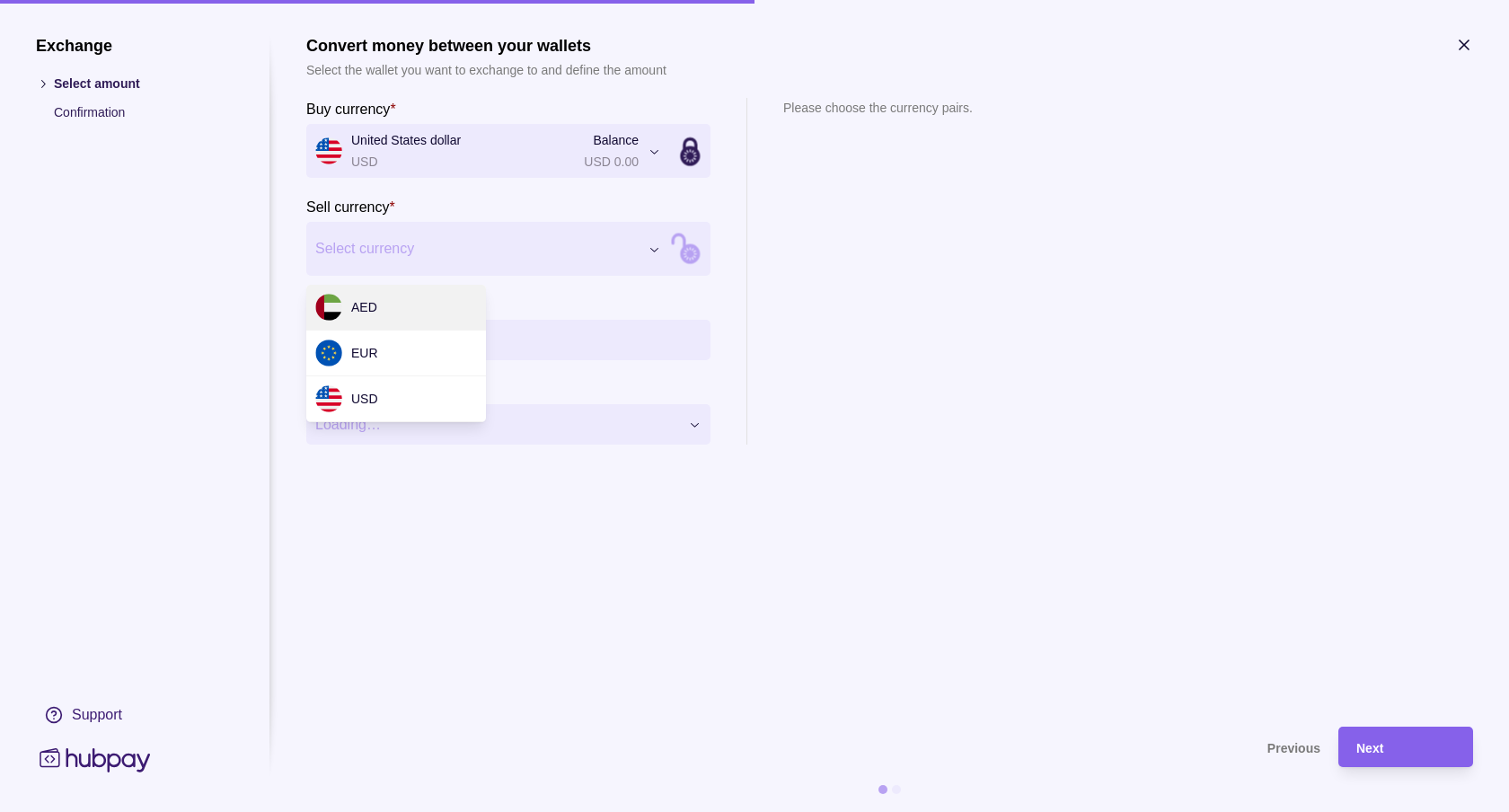
click at [482, 765] on div "Exchange Select amount Confirmation Support Convert money between your wallets …" at bounding box center [754, 812] width 1509 height 0
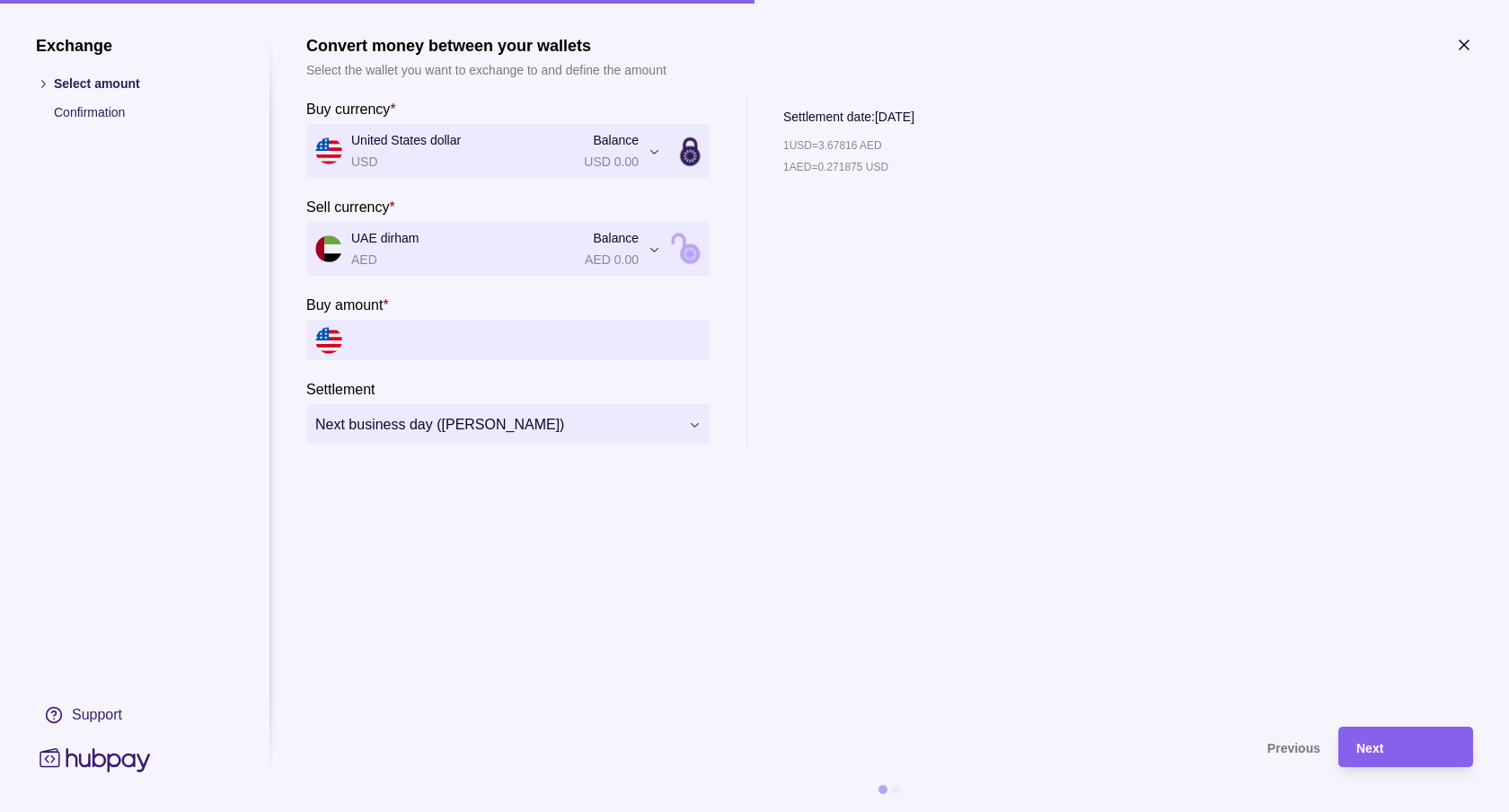
click at [505, 353] on input "Buy amount *" at bounding box center [526, 339] width 350 height 40
click at [1463, 44] on icon "button" at bounding box center [1464, 45] width 9 height 9
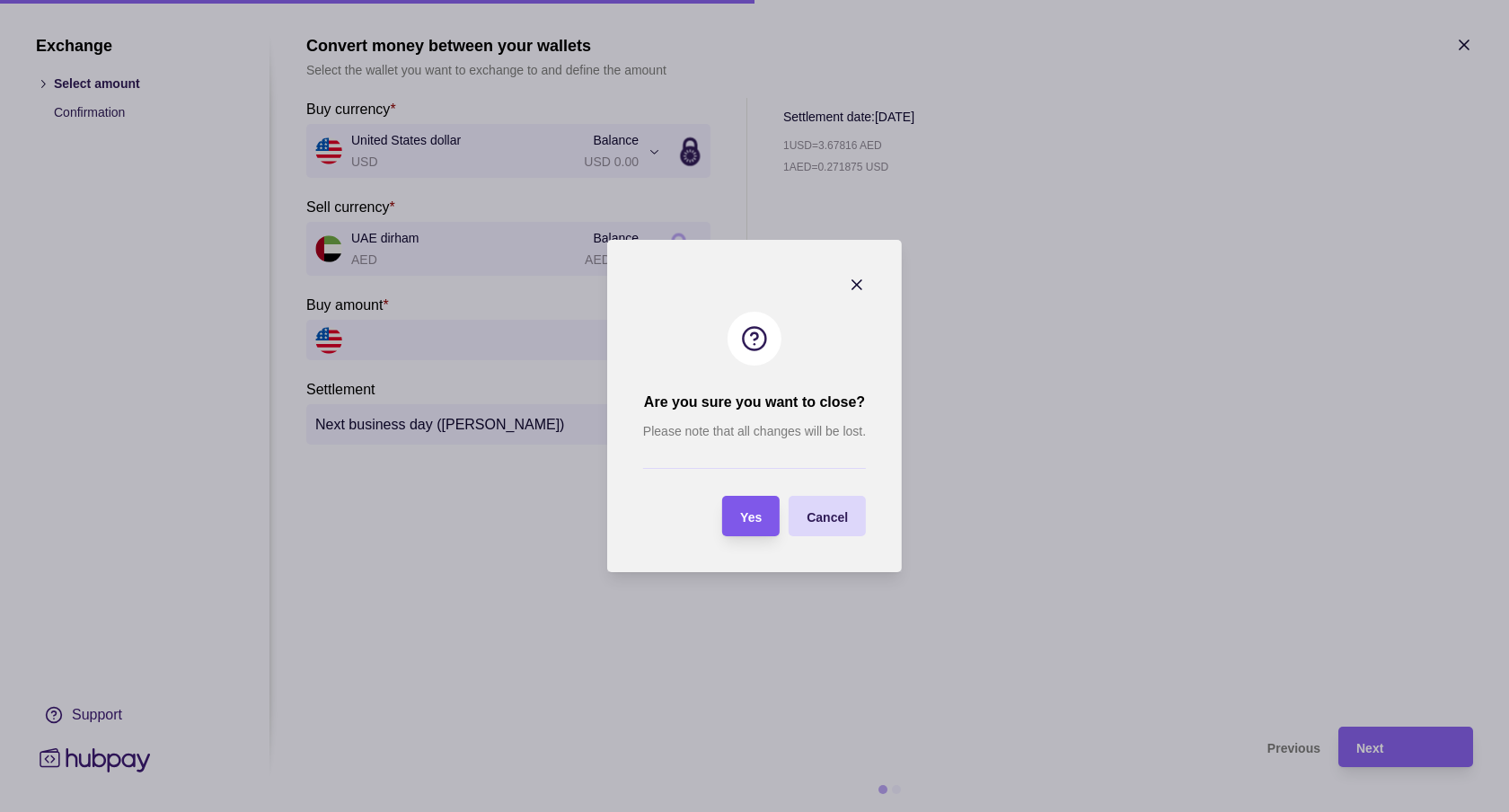
click at [753, 517] on span "Yes" at bounding box center [750, 517] width 21 height 14
